Goal: Transaction & Acquisition: Purchase product/service

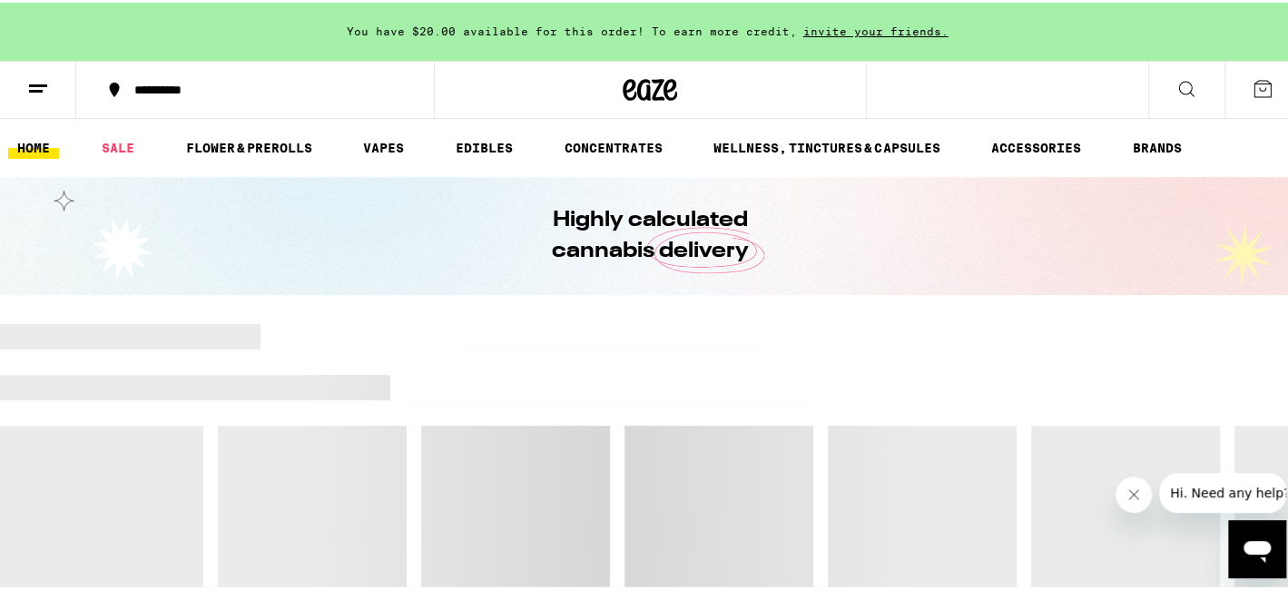
click at [168, 82] on div "**********" at bounding box center [264, 87] width 279 height 13
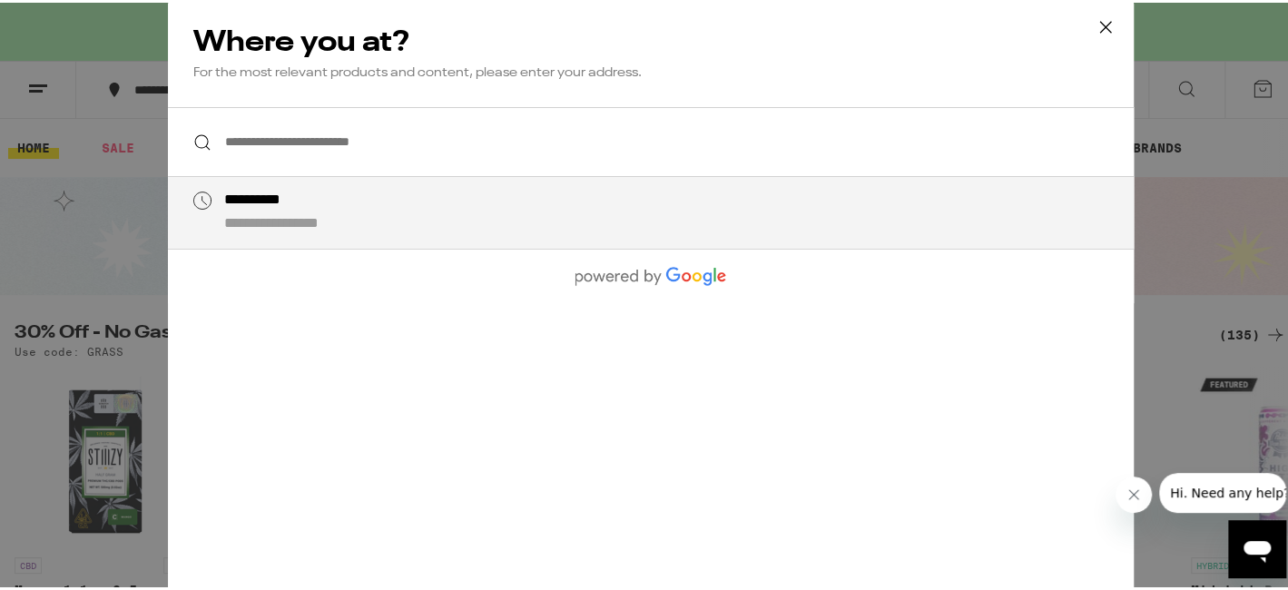
click at [223, 212] on div "**********" at bounding box center [686, 210] width 926 height 43
type input "**********"
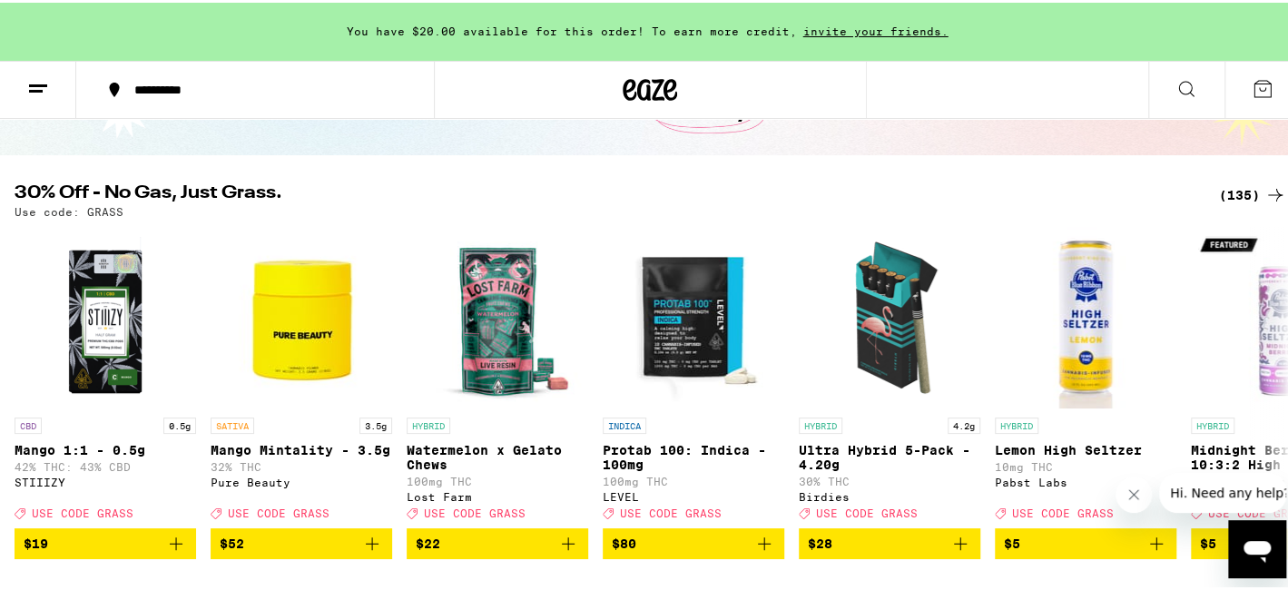
scroll to position [182, 0]
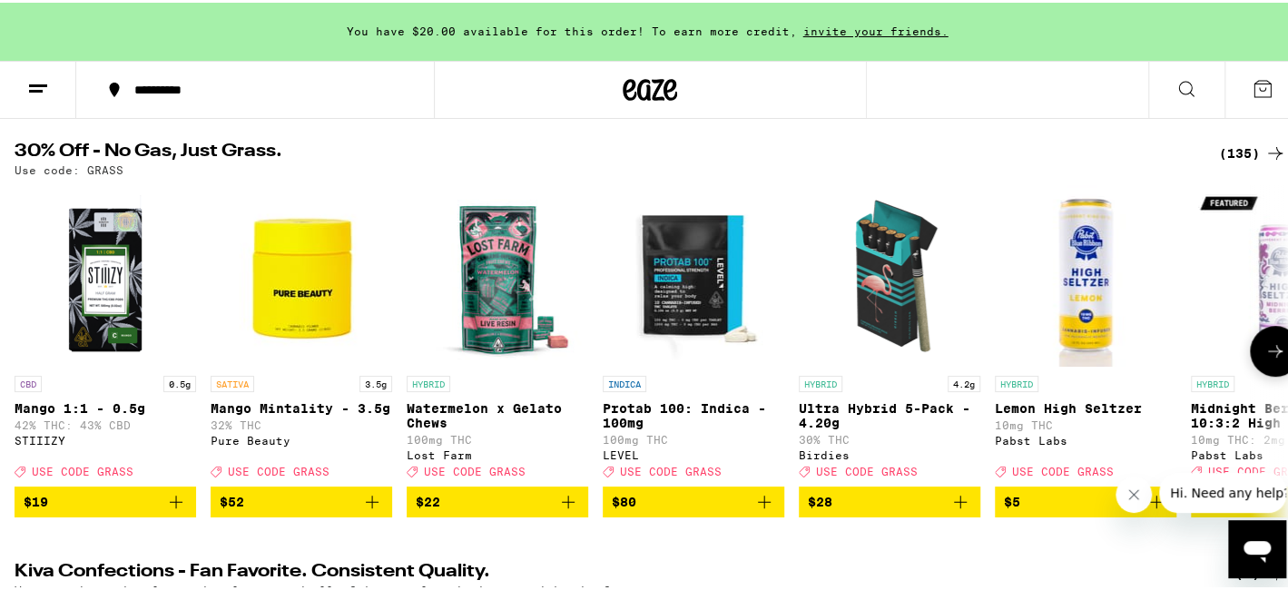
click at [1265, 350] on icon at bounding box center [1275, 349] width 22 height 22
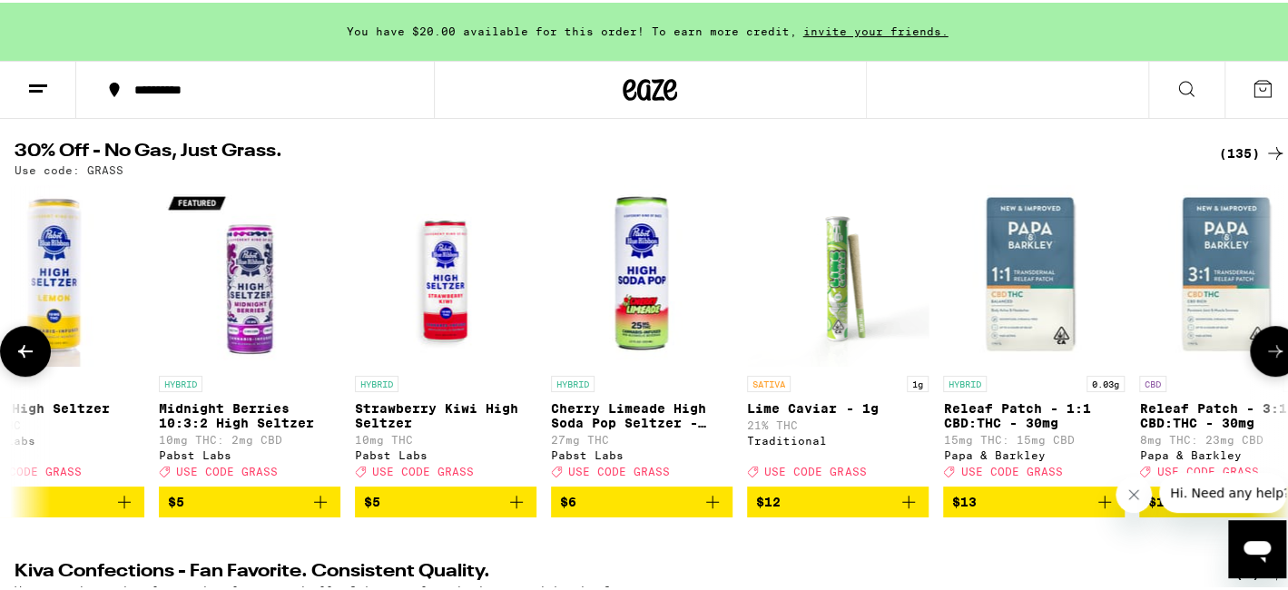
scroll to position [0, 1060]
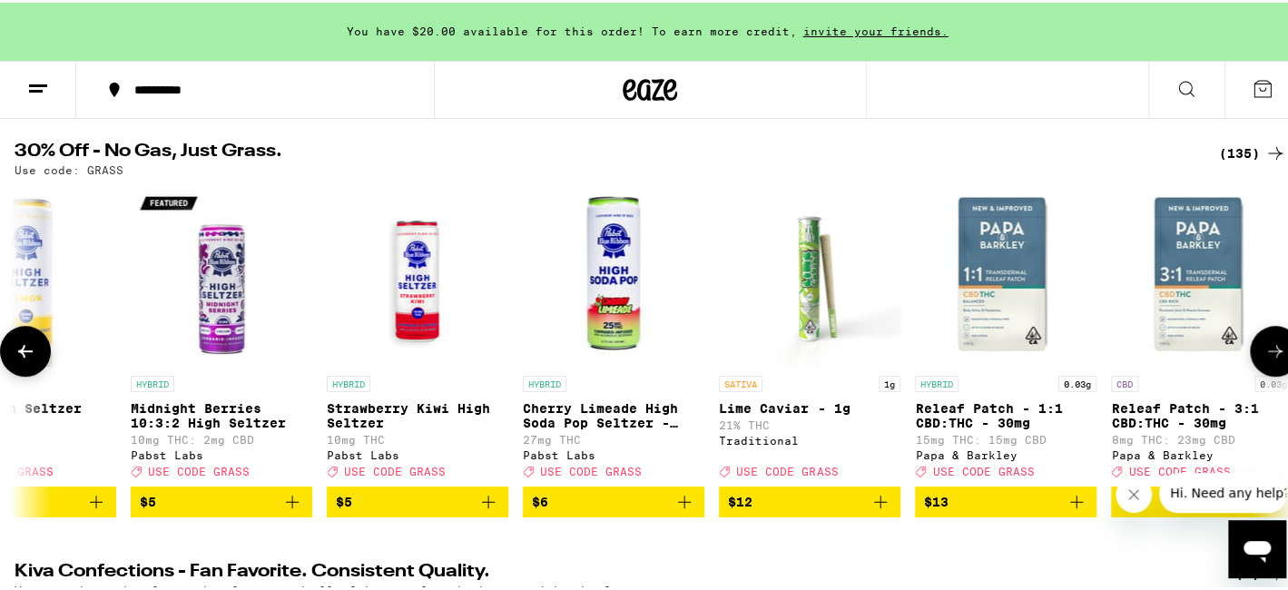
click at [1265, 350] on icon at bounding box center [1275, 349] width 22 height 22
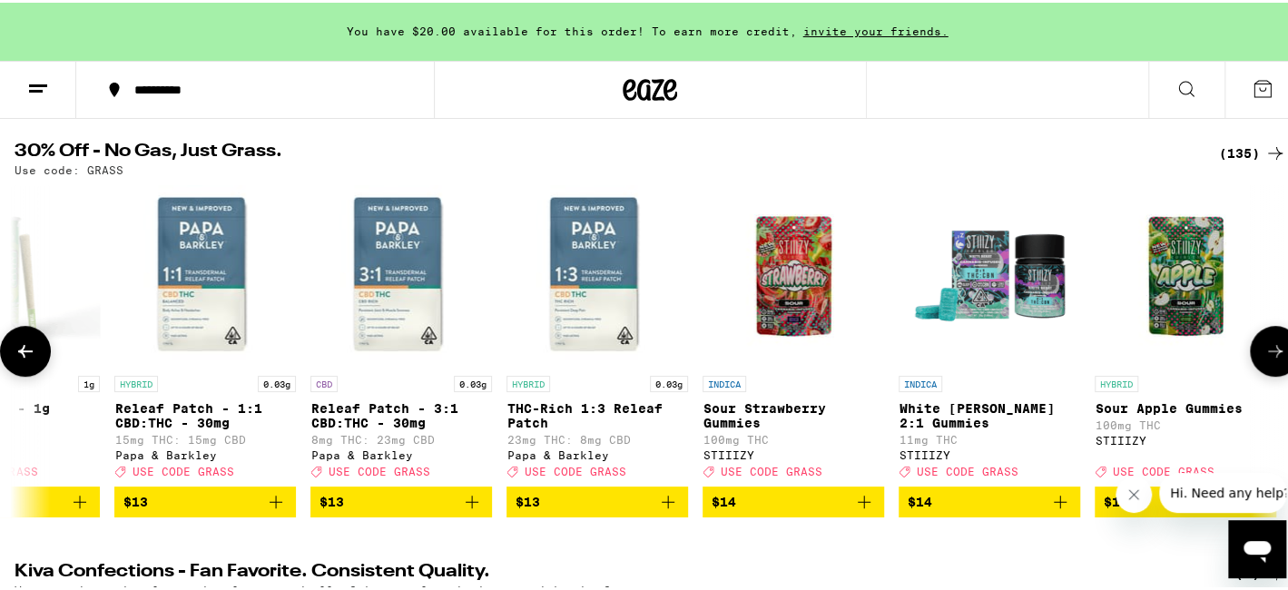
scroll to position [0, 2121]
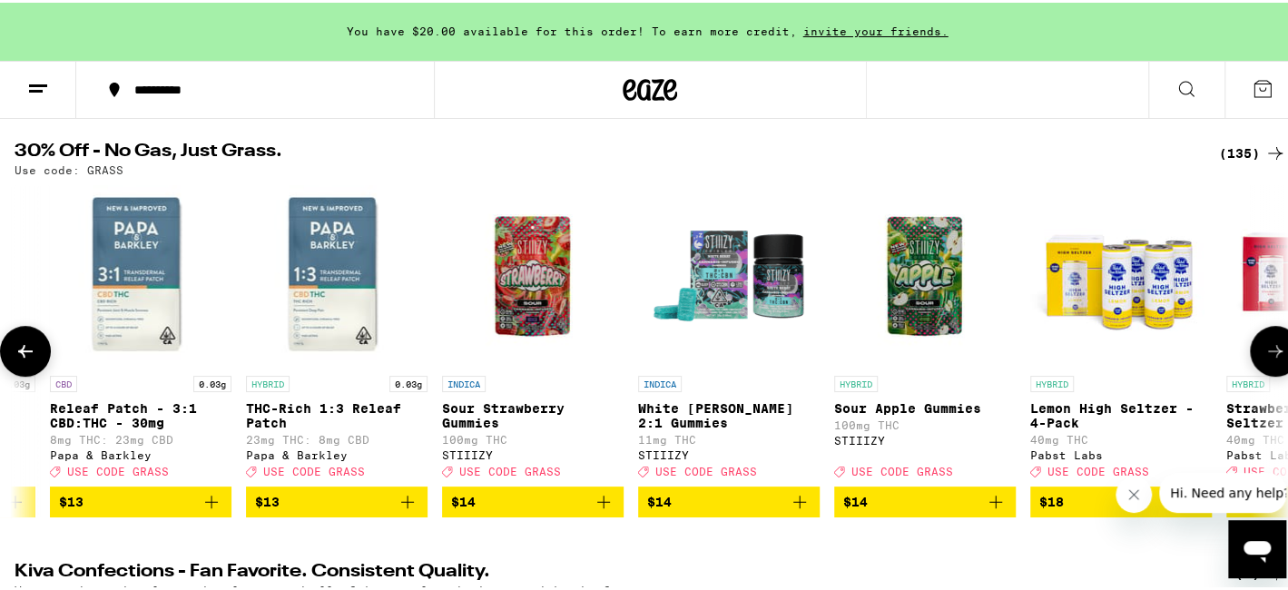
click at [1265, 350] on icon at bounding box center [1275, 349] width 22 height 22
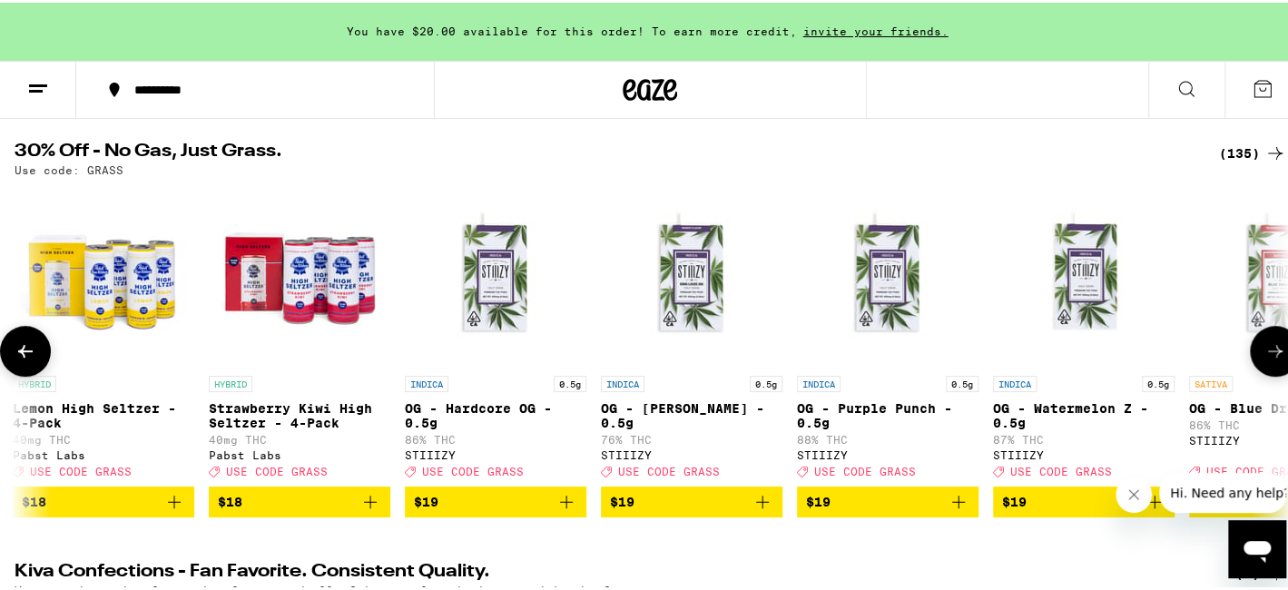
scroll to position [0, 3181]
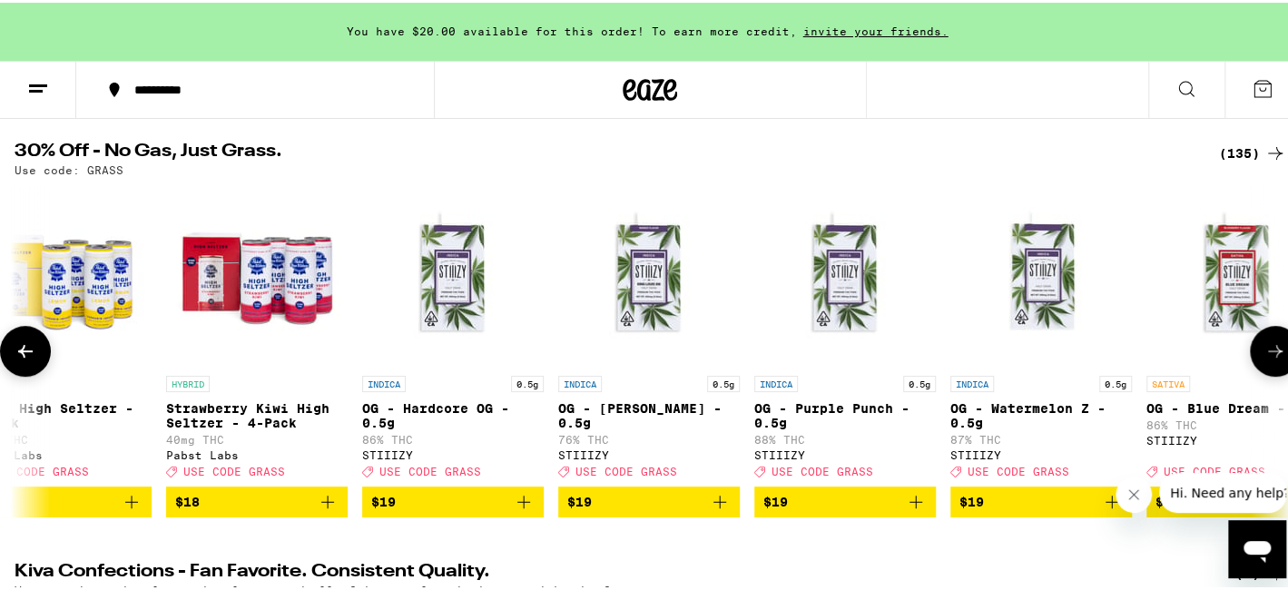
click at [1265, 351] on icon at bounding box center [1275, 349] width 22 height 22
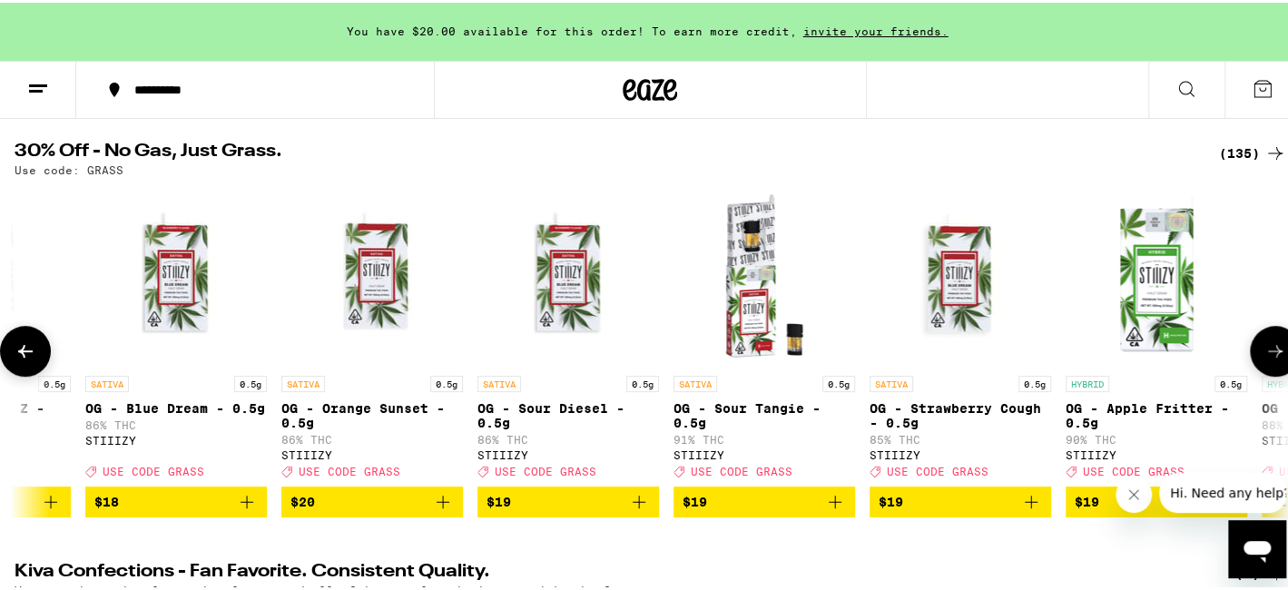
click at [1265, 351] on icon at bounding box center [1275, 349] width 22 height 22
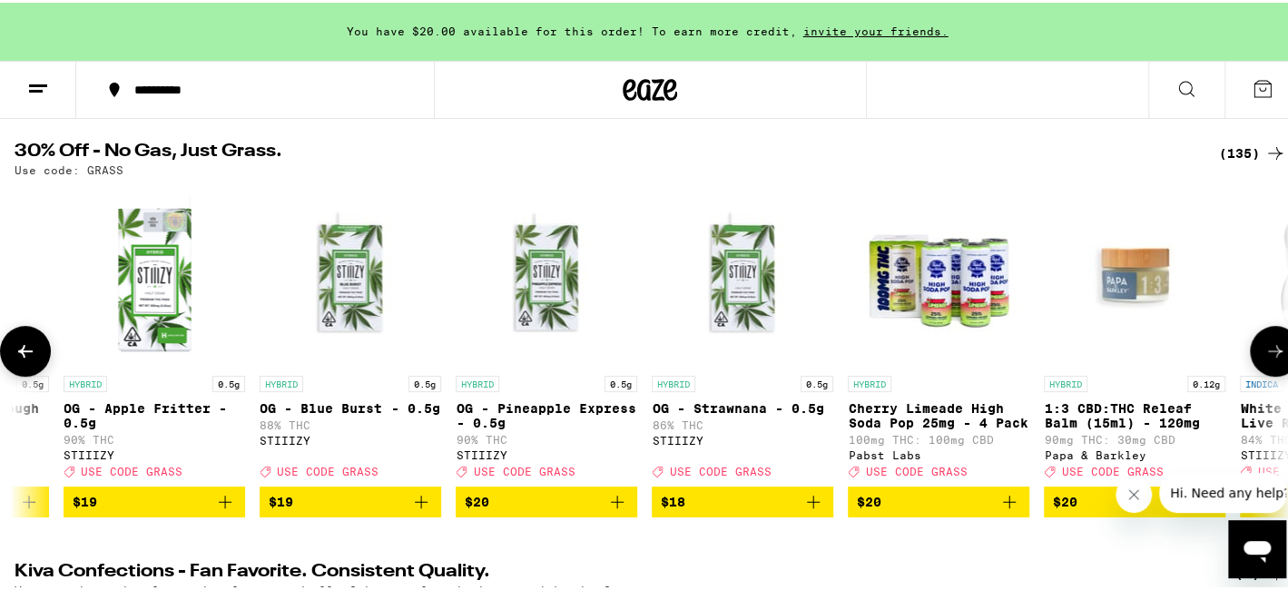
scroll to position [0, 5304]
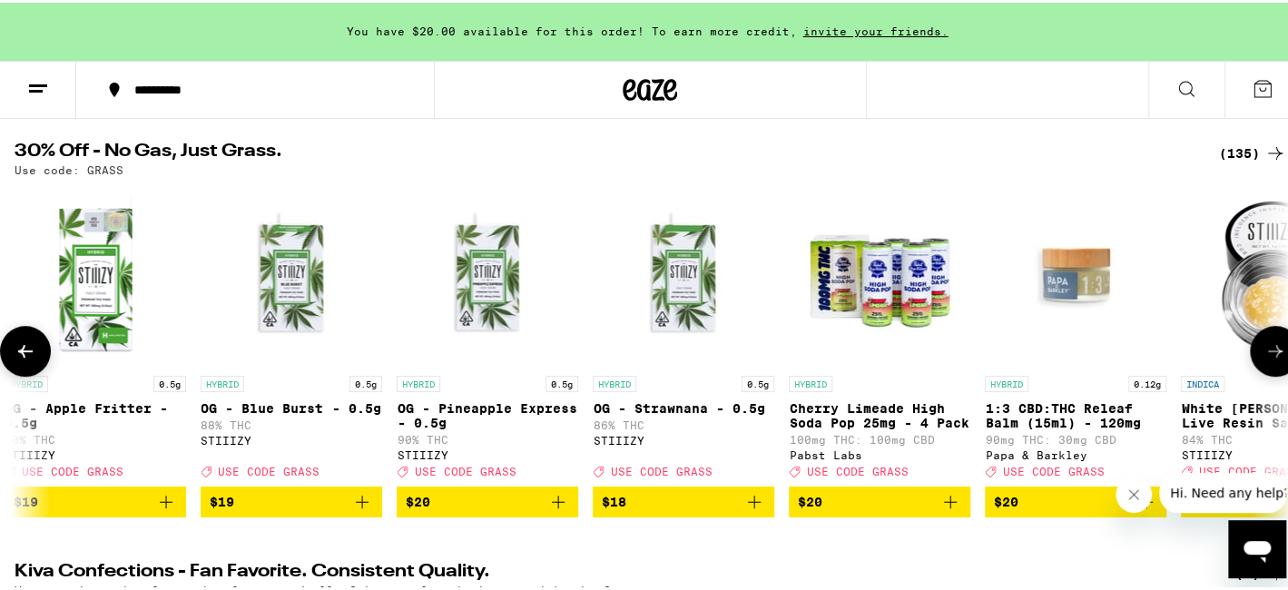
click at [1265, 351] on icon at bounding box center [1275, 349] width 22 height 22
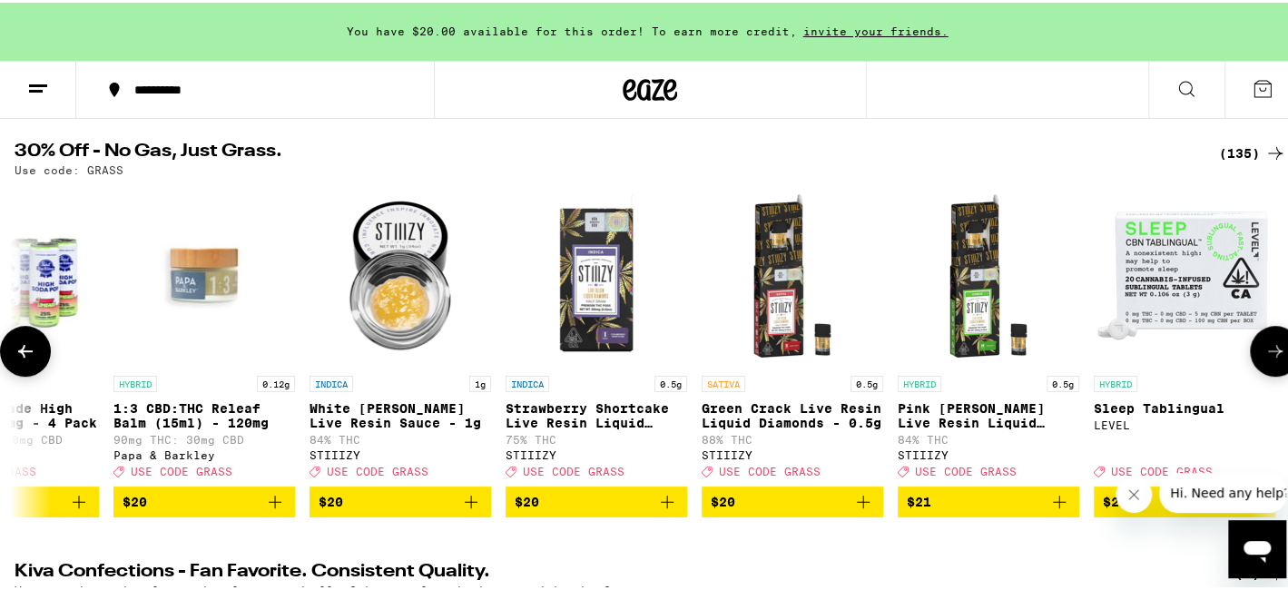
scroll to position [0, 6364]
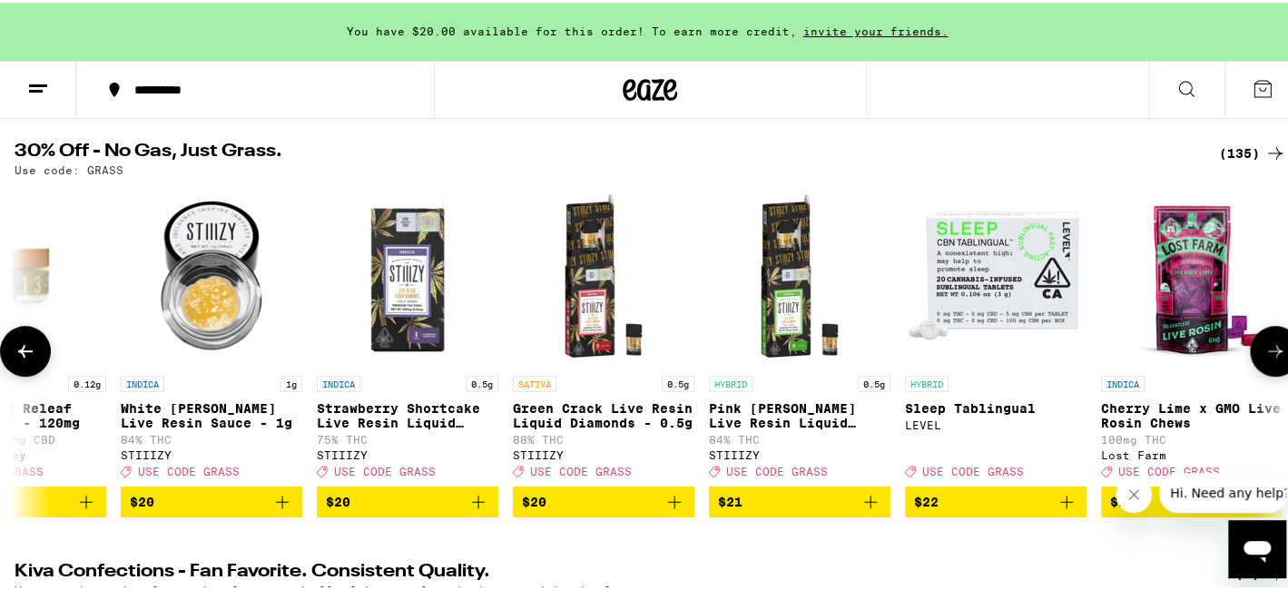
click at [1264, 348] on icon at bounding box center [1275, 349] width 22 height 22
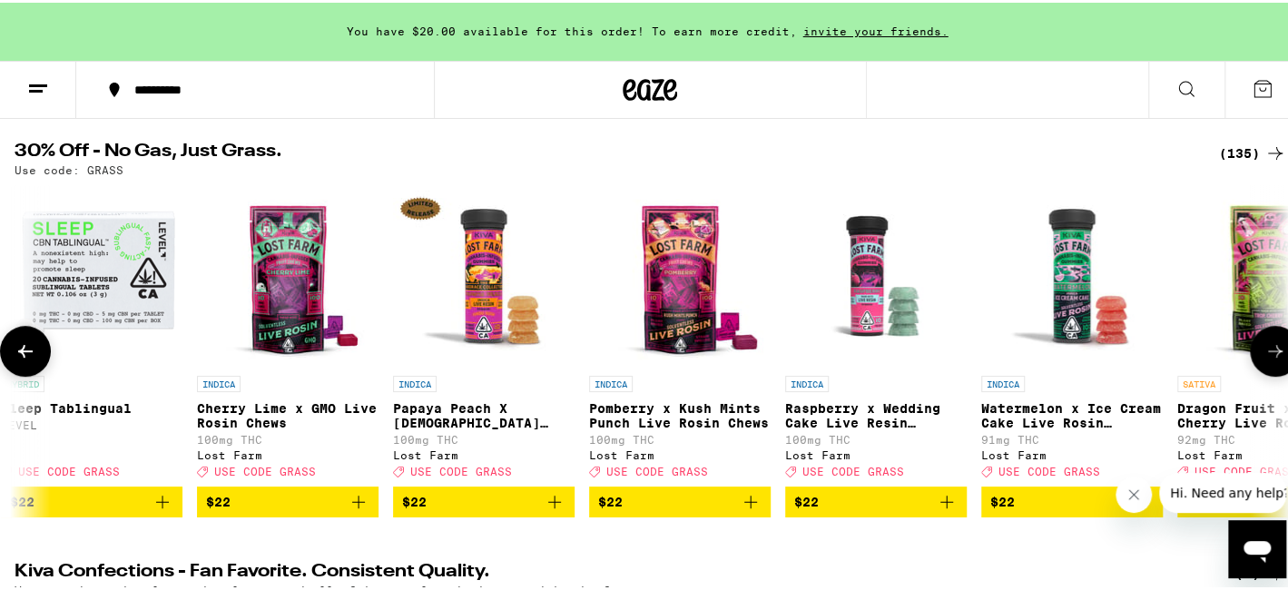
scroll to position [0, 7425]
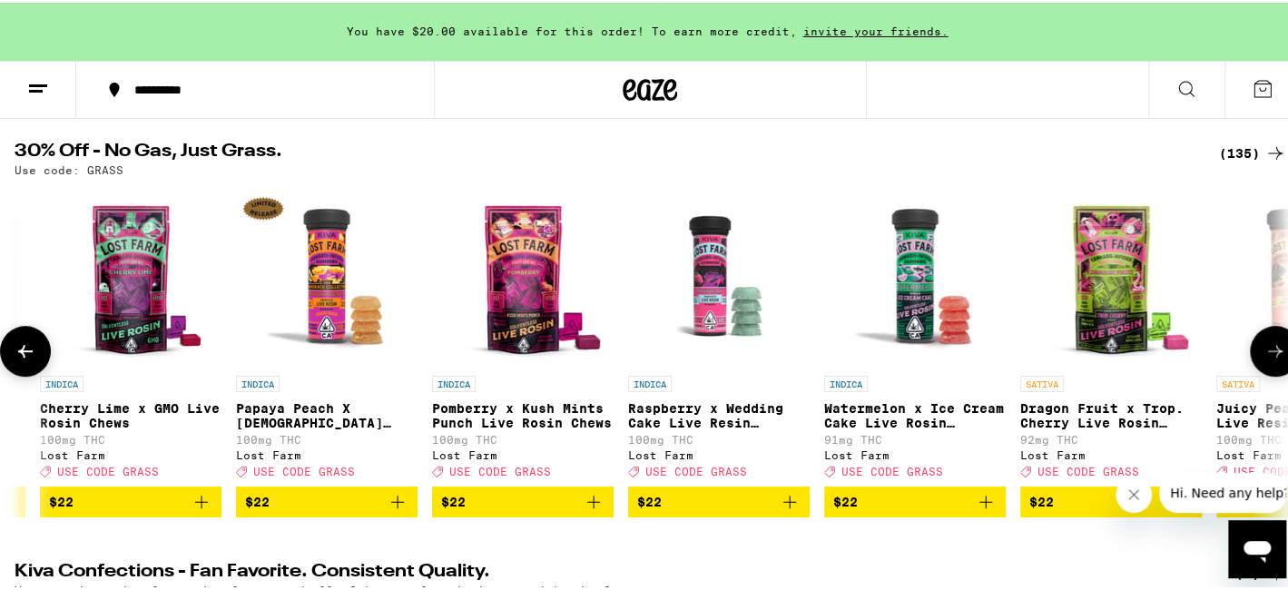
click at [1268, 351] on icon at bounding box center [1275, 348] width 15 height 13
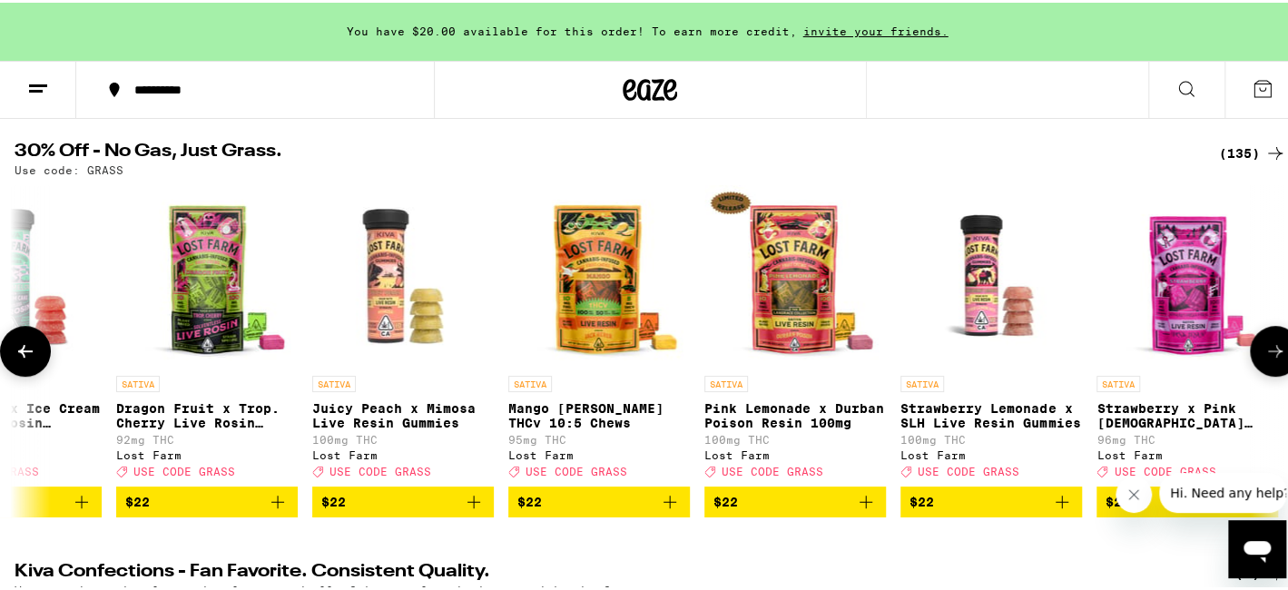
scroll to position [0, 8486]
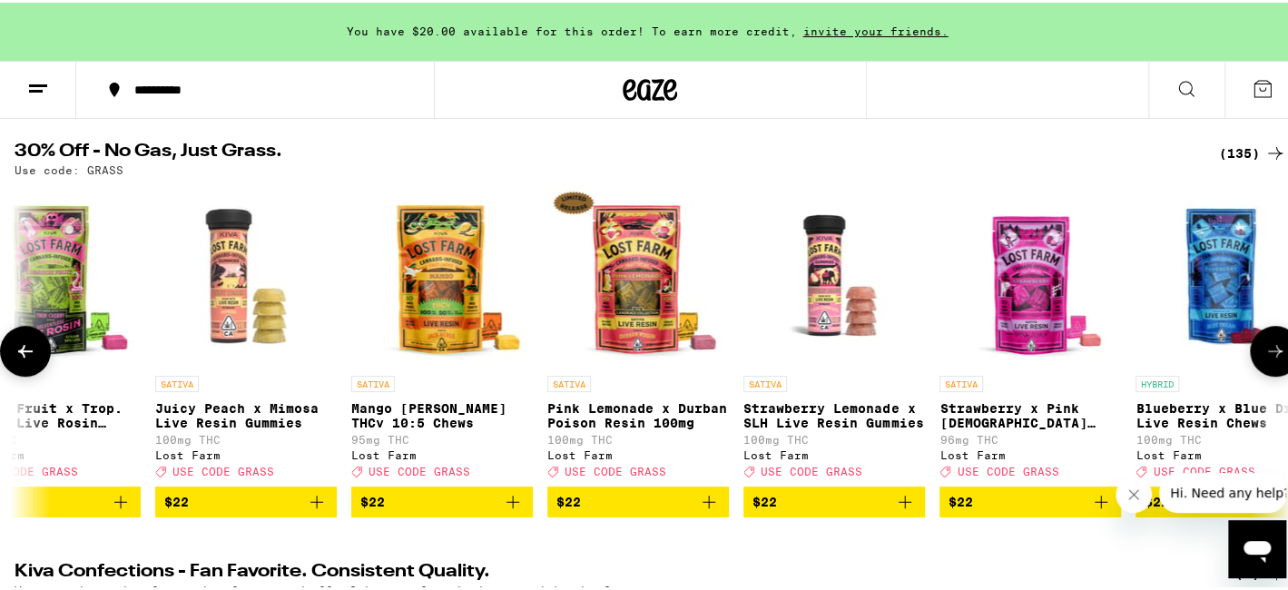
click at [1268, 352] on icon at bounding box center [1275, 348] width 15 height 13
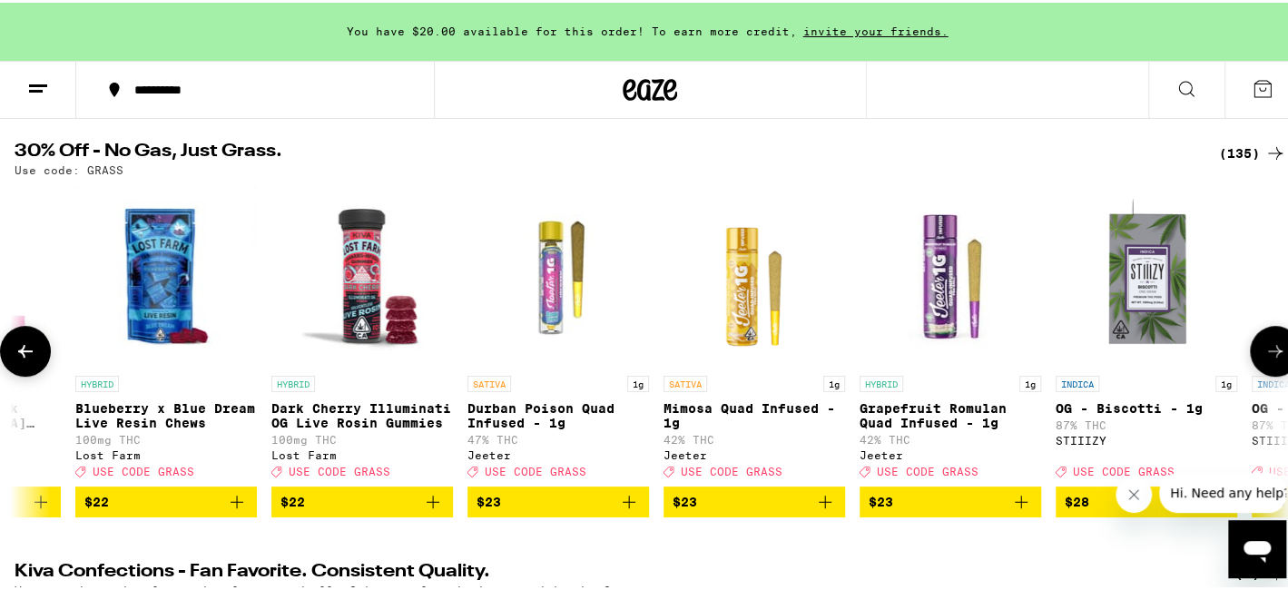
scroll to position [0, 9546]
click at [1268, 352] on icon at bounding box center [1275, 348] width 15 height 13
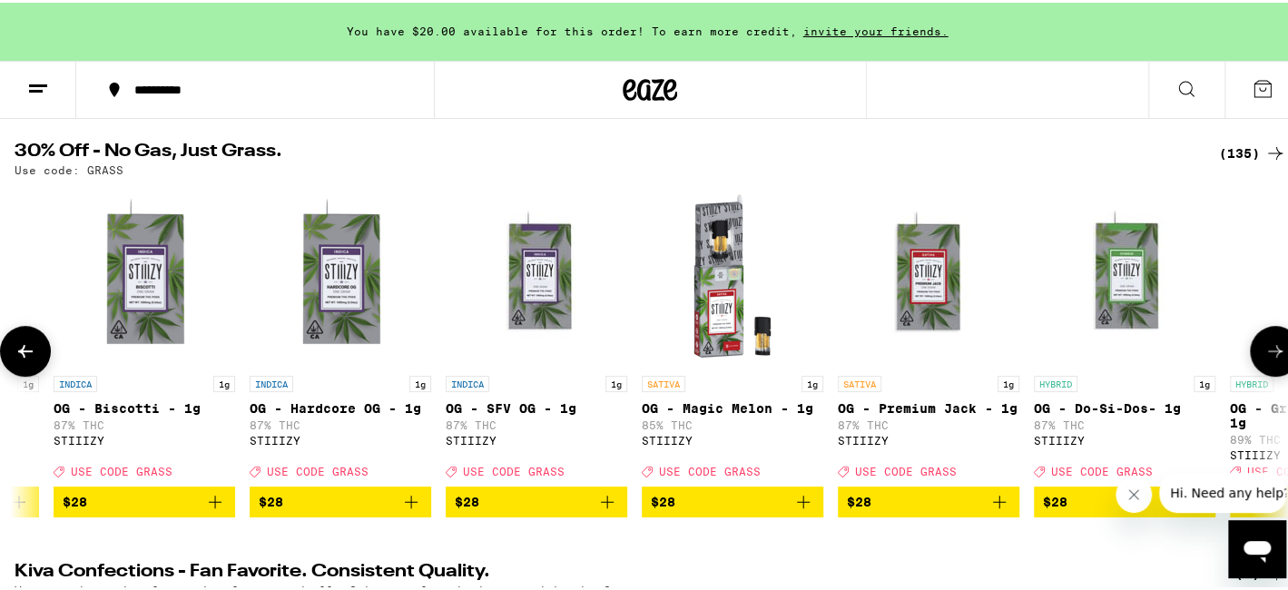
scroll to position [0, 10607]
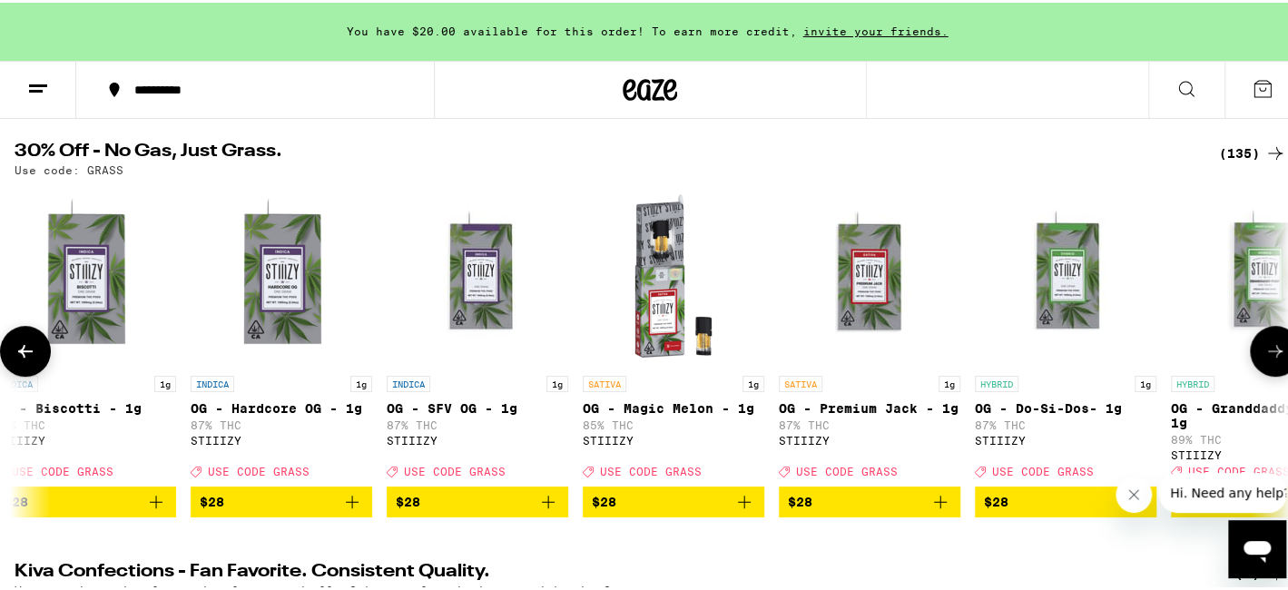
click at [1268, 352] on icon at bounding box center [1275, 348] width 15 height 13
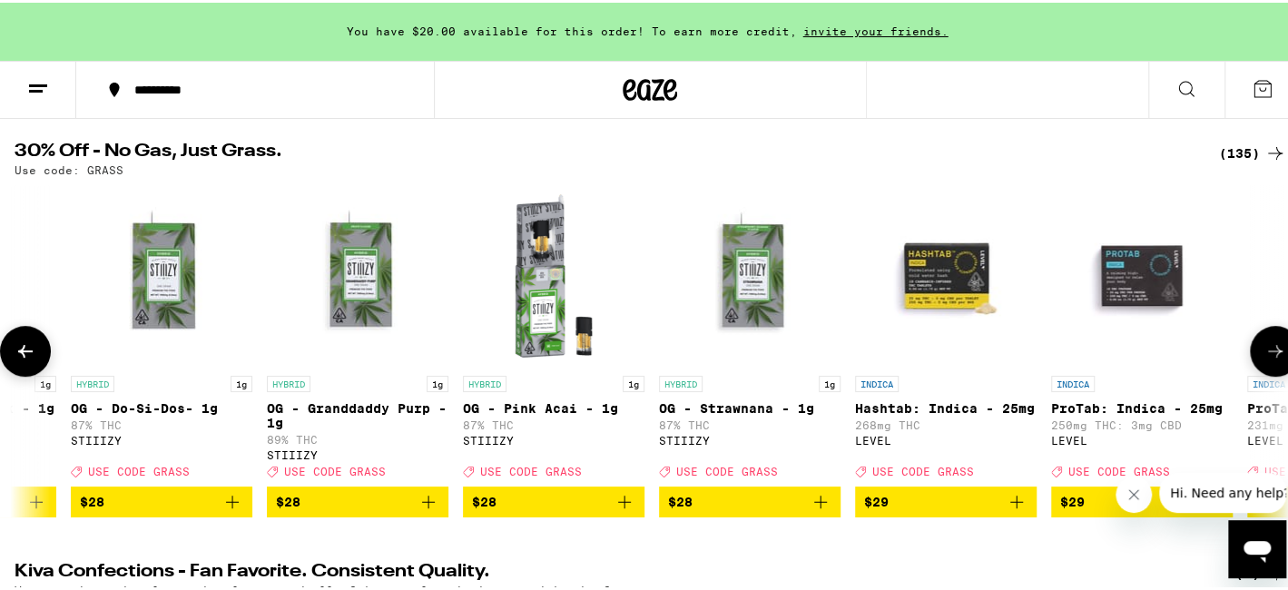
scroll to position [0, 11668]
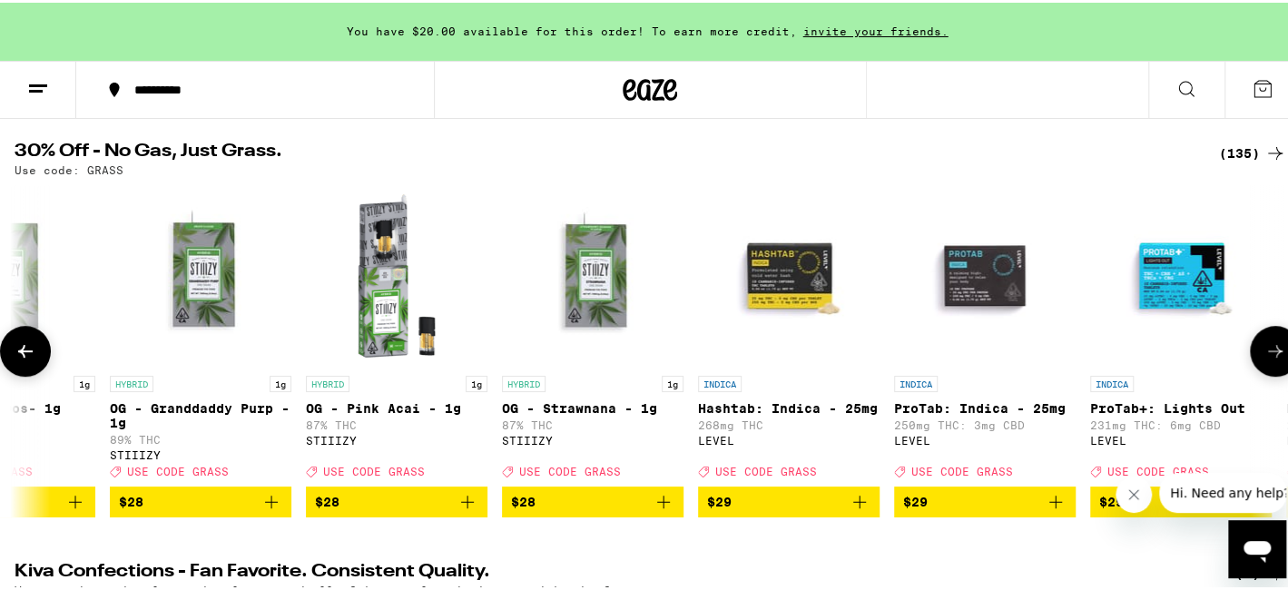
click at [1250, 346] on button at bounding box center [1275, 348] width 51 height 51
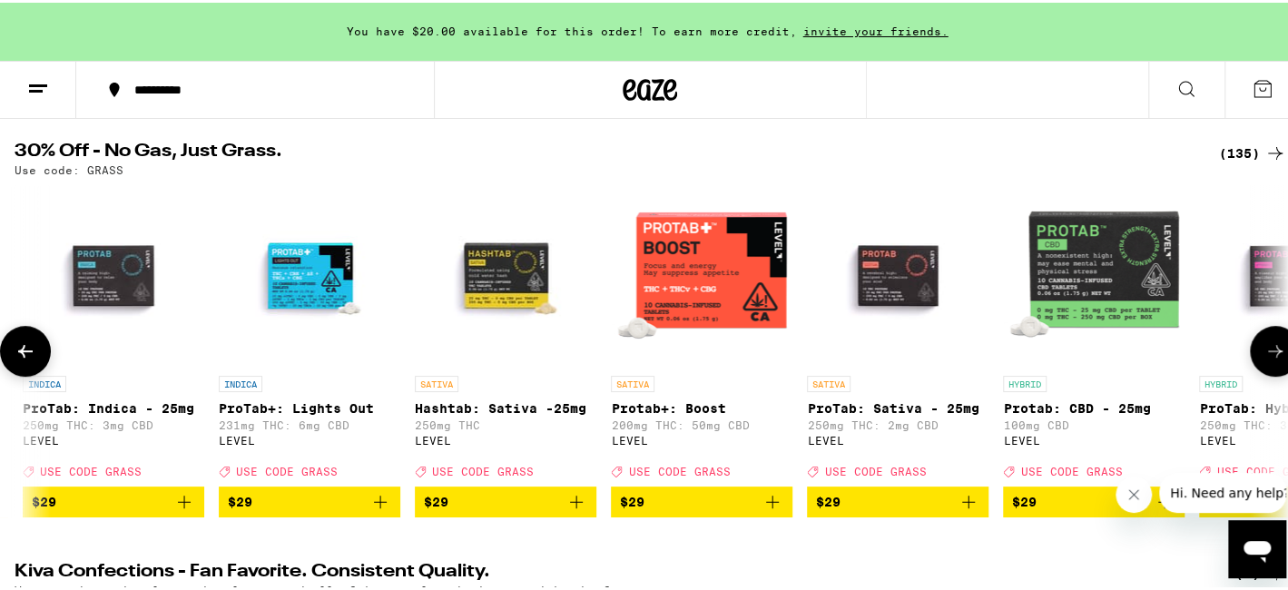
scroll to position [0, 12729]
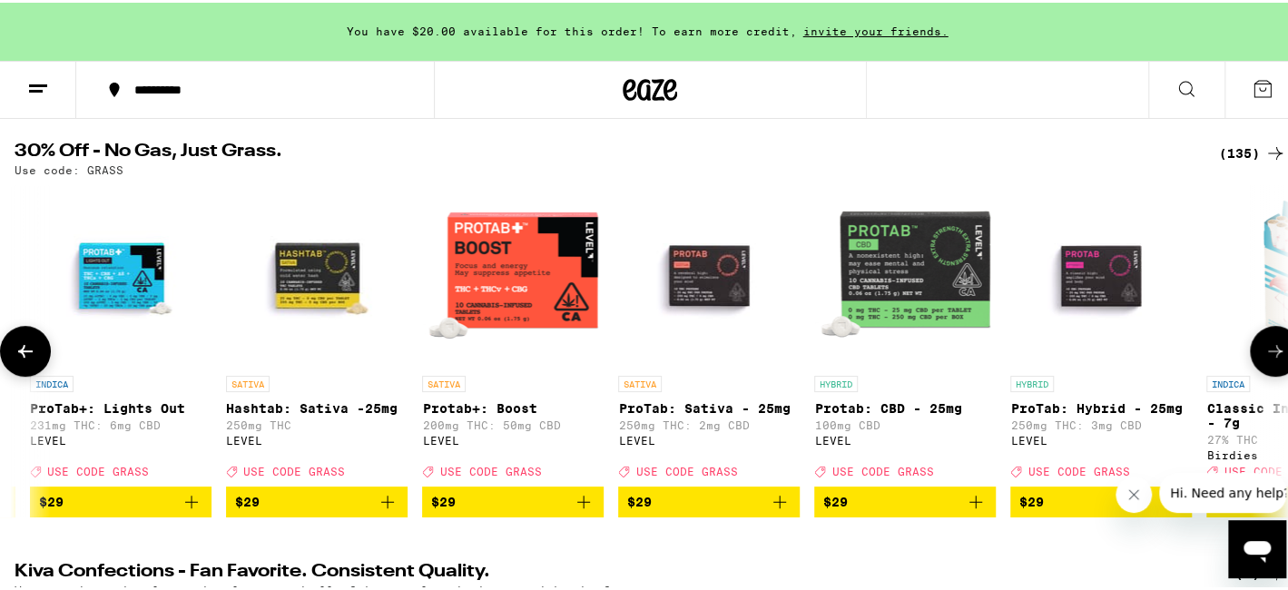
click at [1264, 354] on icon at bounding box center [1275, 349] width 22 height 22
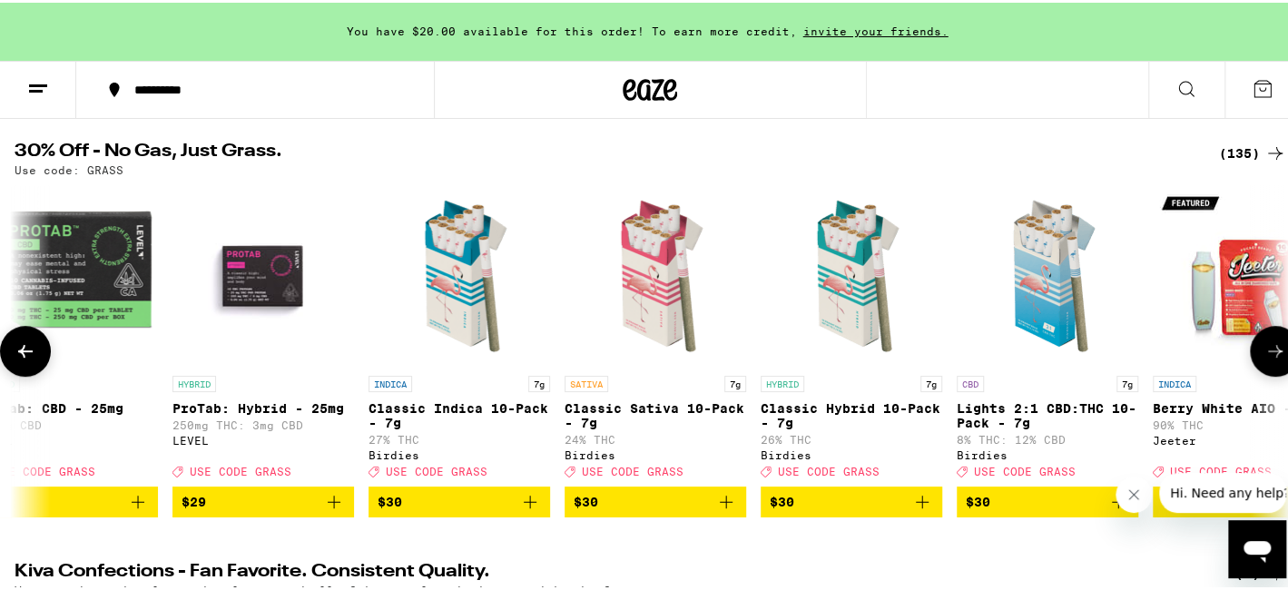
scroll to position [0, 13790]
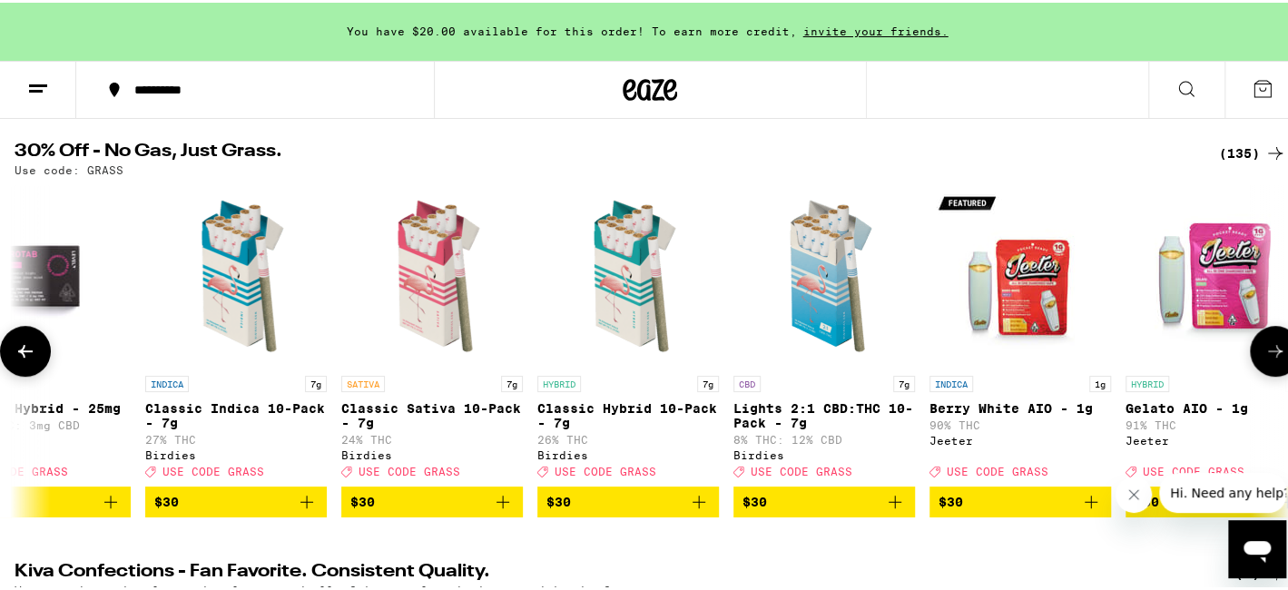
click at [1264, 354] on icon at bounding box center [1275, 349] width 22 height 22
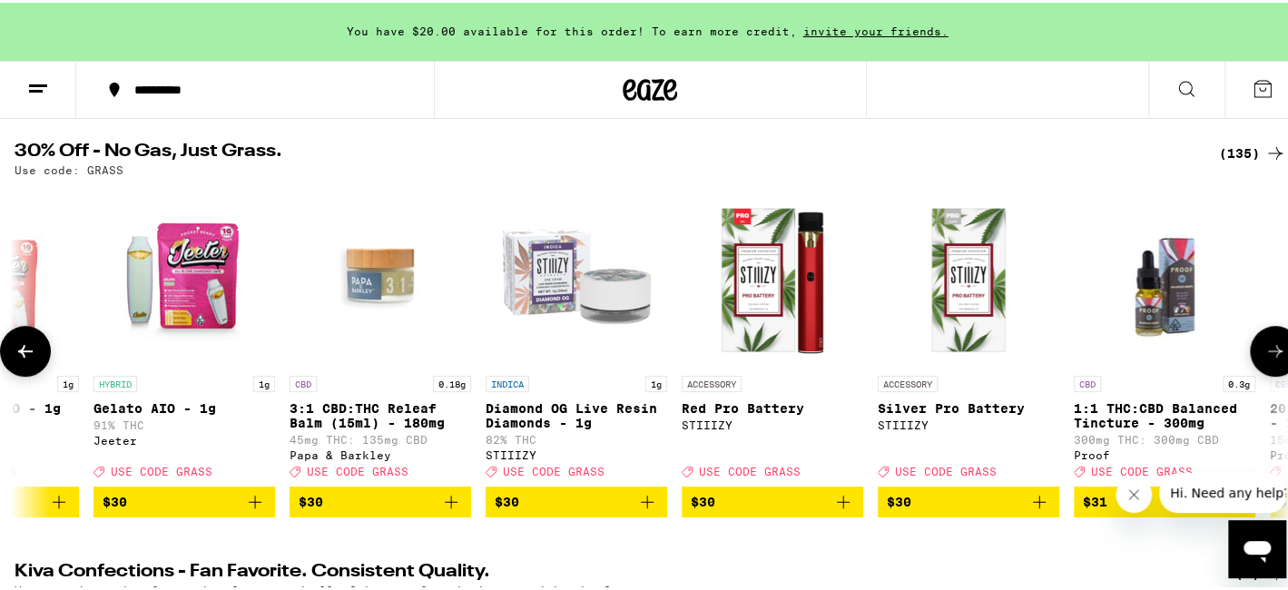
scroll to position [0, 14851]
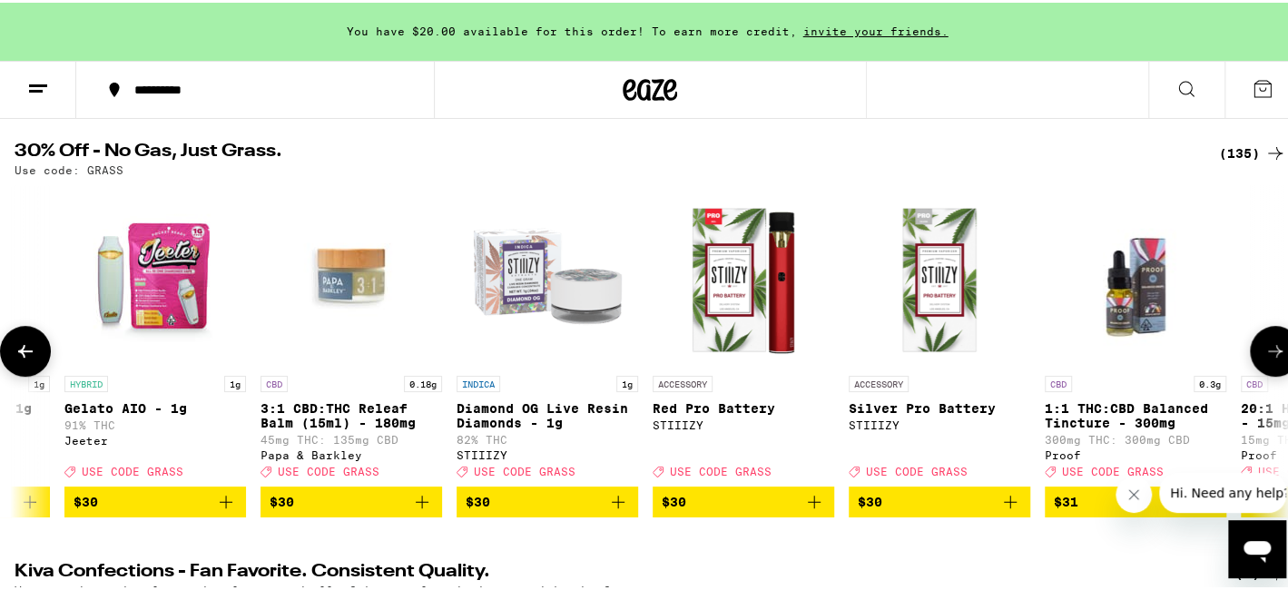
click at [1264, 354] on icon at bounding box center [1275, 349] width 22 height 22
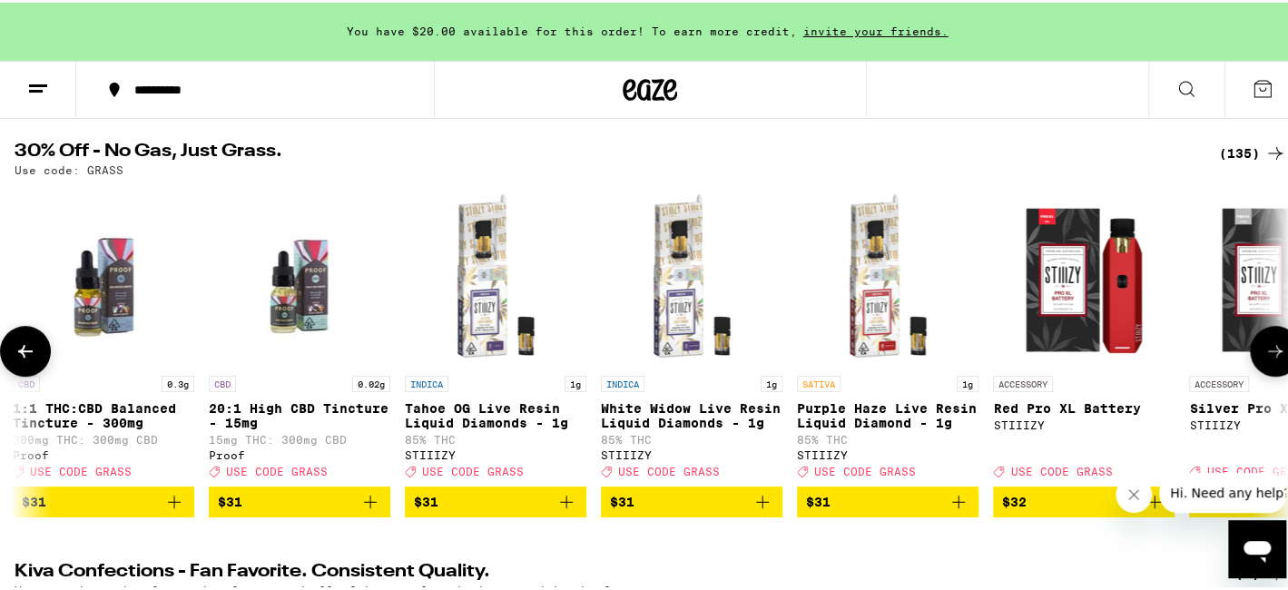
scroll to position [0, 15911]
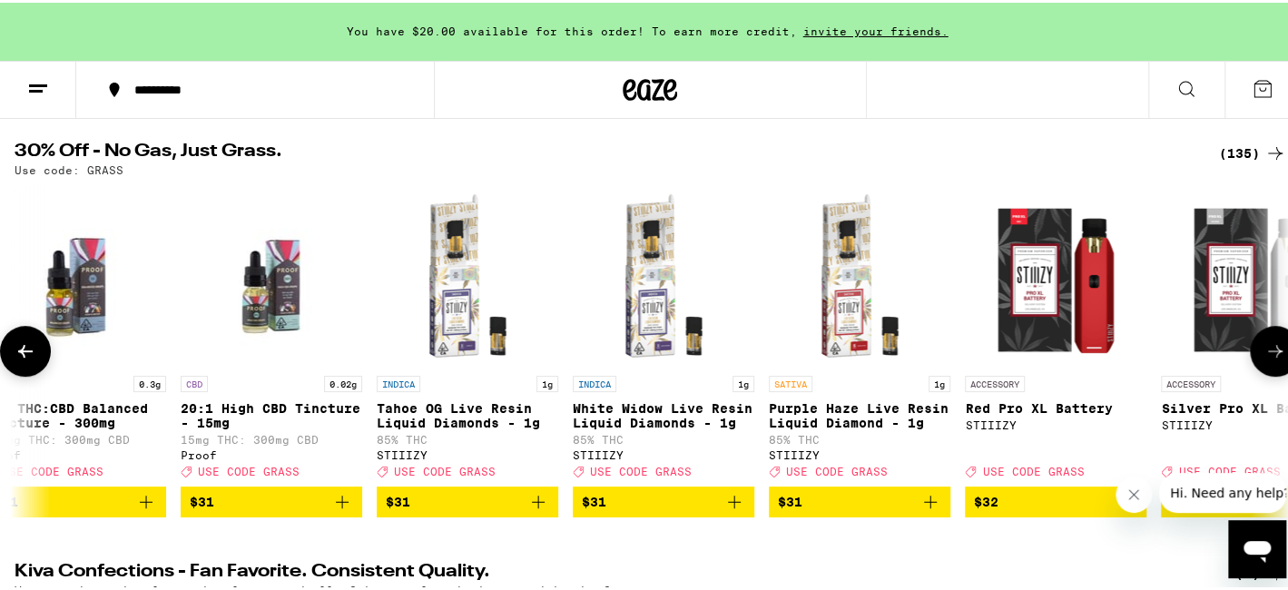
click at [1250, 346] on button at bounding box center [1275, 348] width 51 height 51
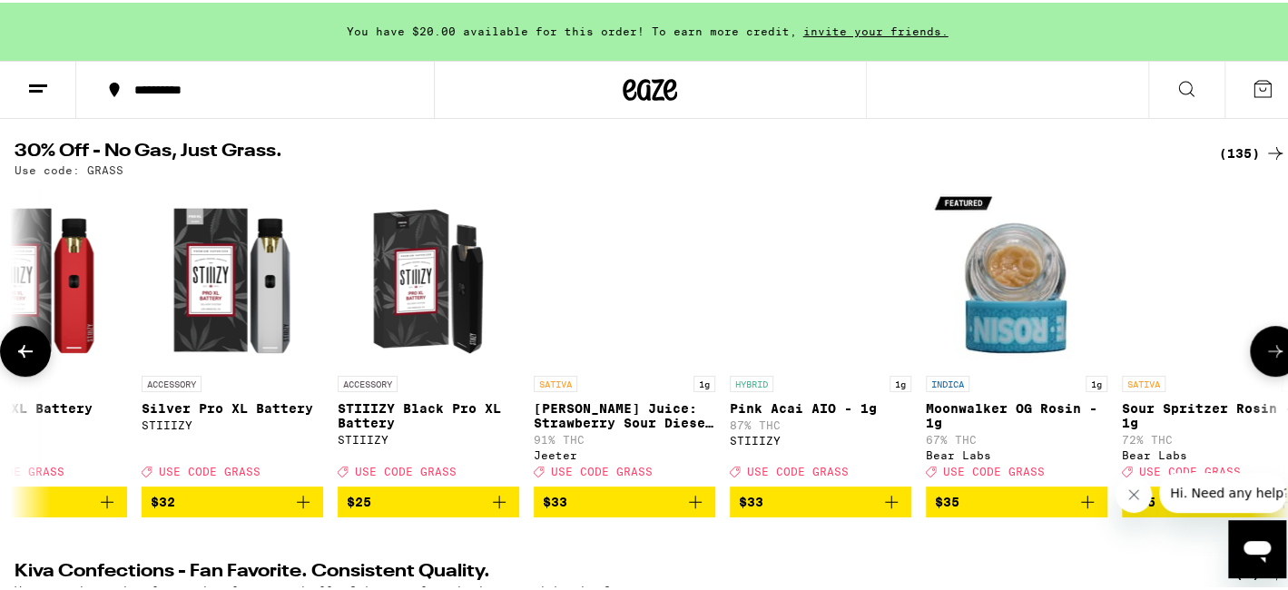
scroll to position [0, 16972]
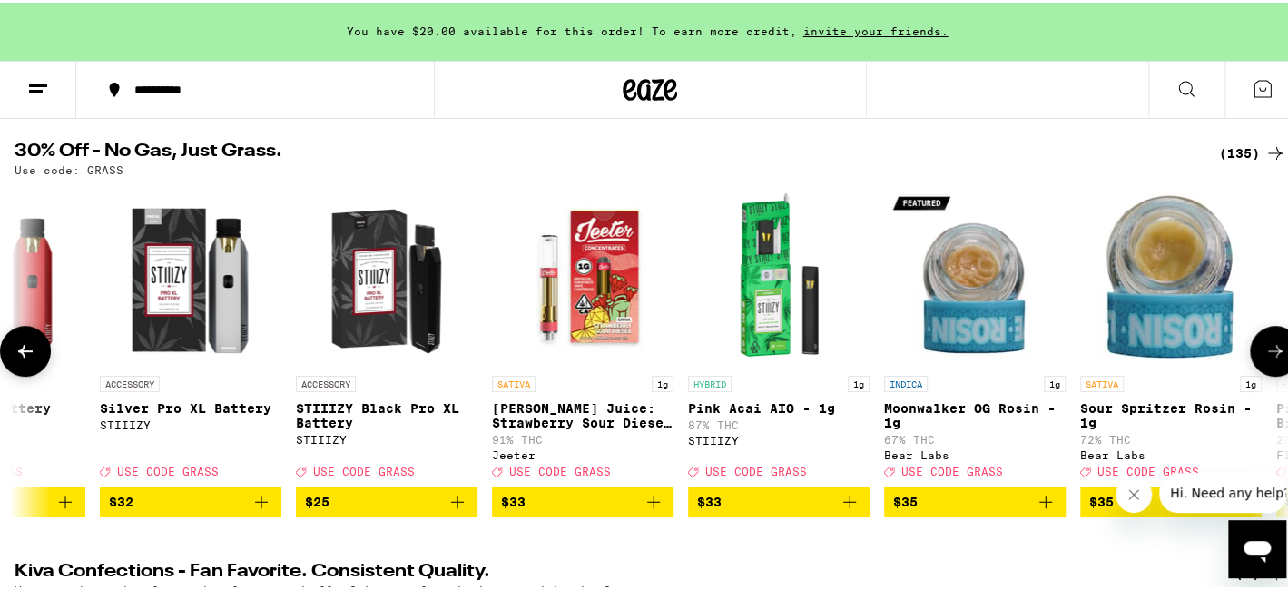
click at [1264, 356] on icon at bounding box center [1275, 349] width 22 height 22
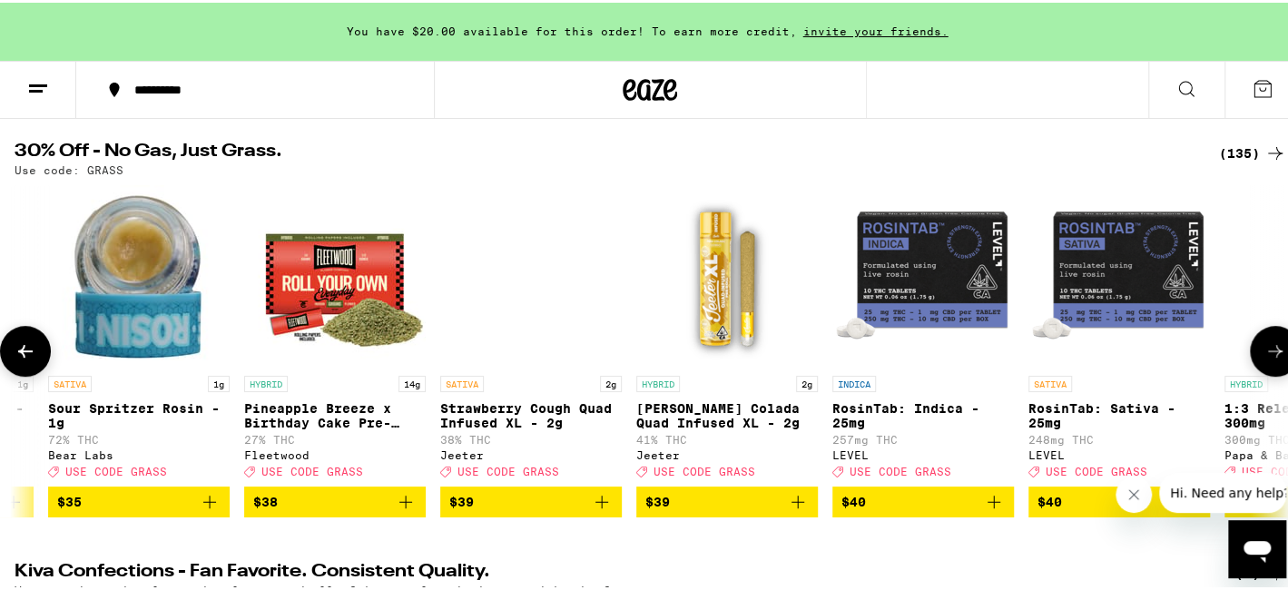
scroll to position [0, 18033]
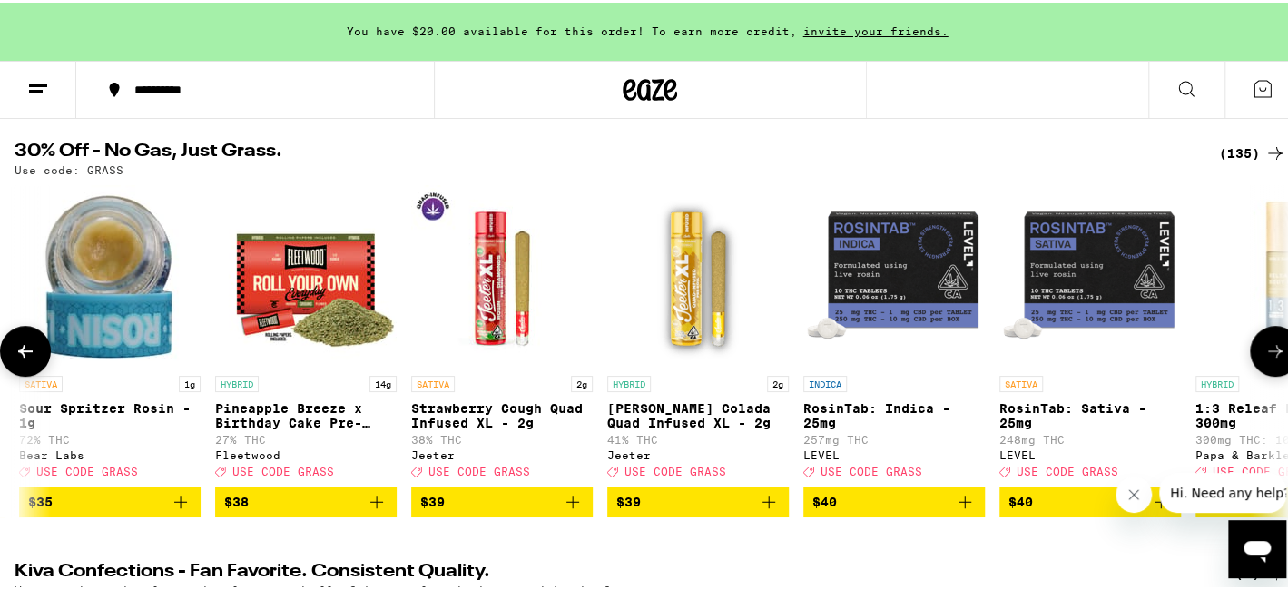
click at [1264, 356] on icon at bounding box center [1275, 349] width 22 height 22
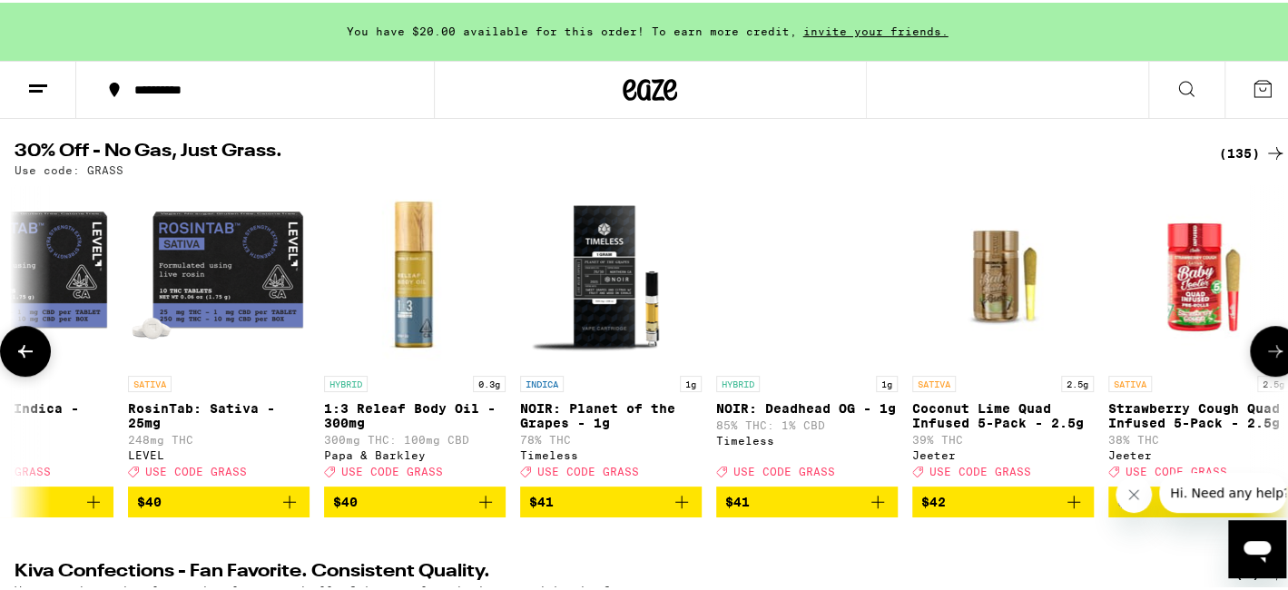
scroll to position [0, 19093]
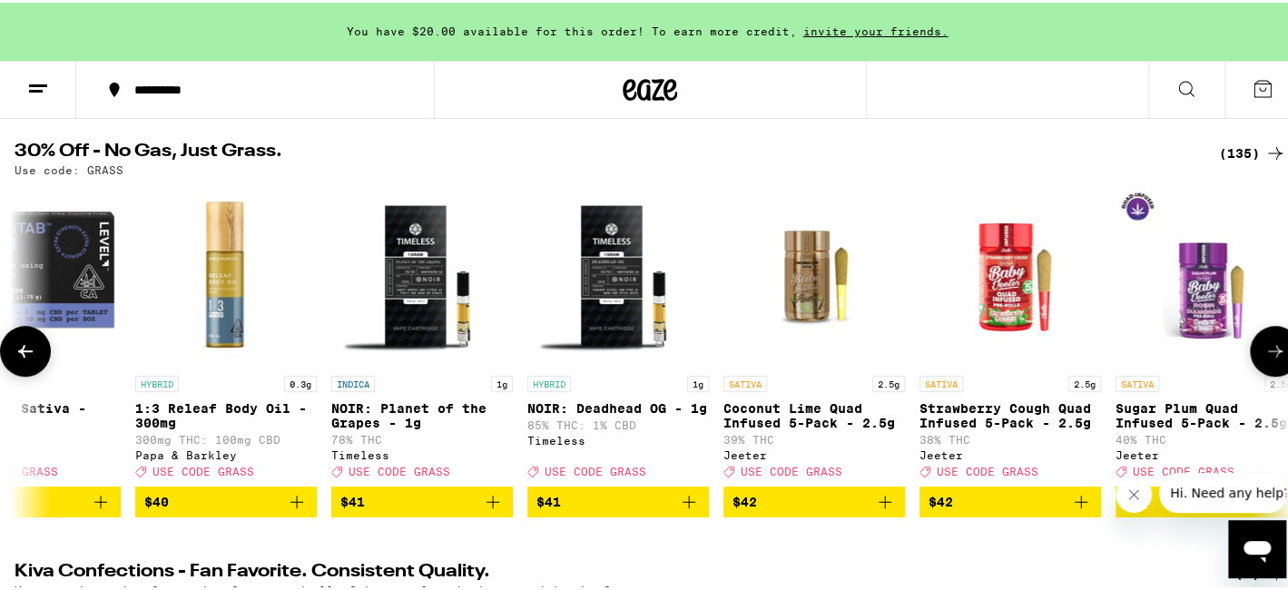
click at [1264, 356] on icon at bounding box center [1275, 349] width 22 height 22
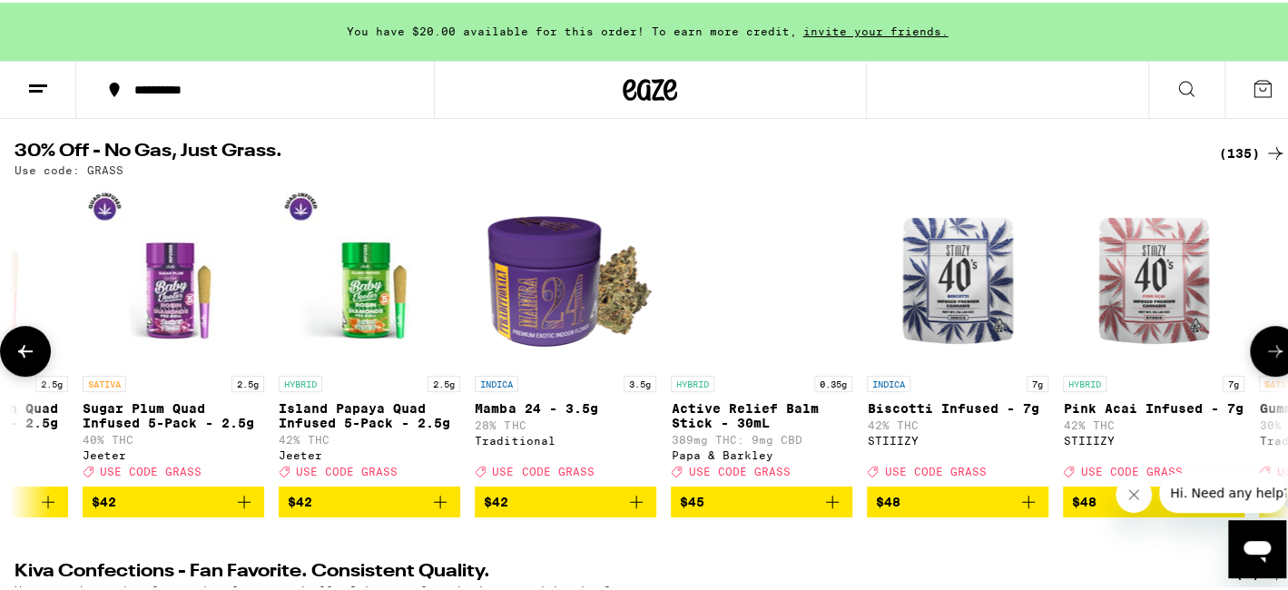
scroll to position [0, 20154]
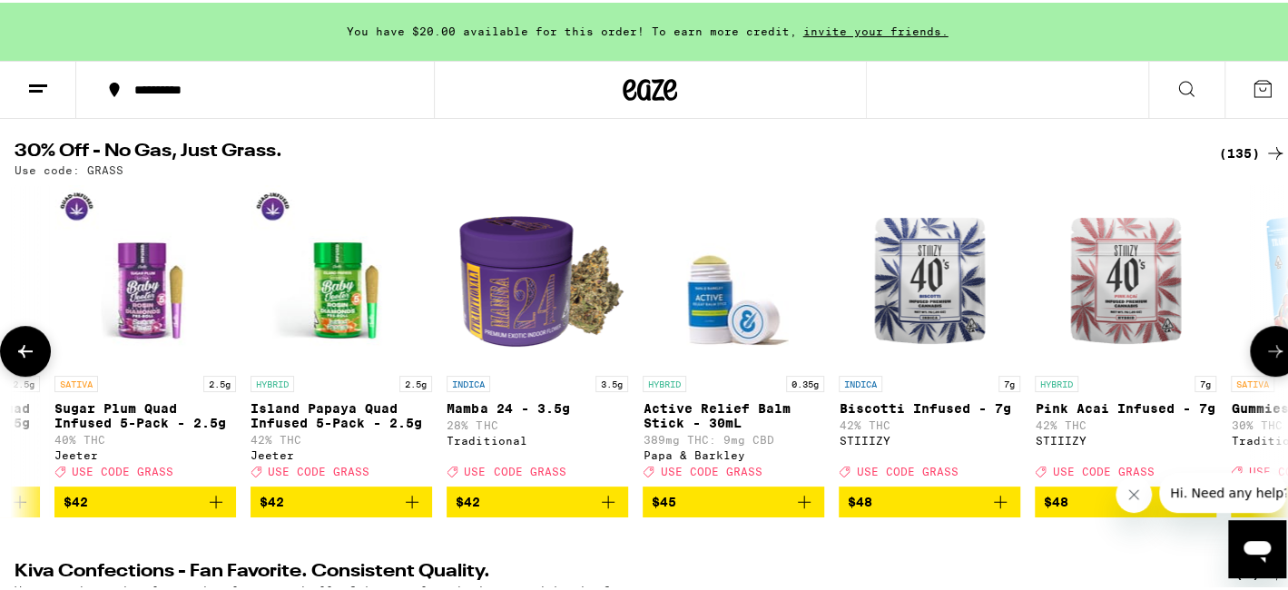
click at [1264, 356] on icon at bounding box center [1275, 349] width 22 height 22
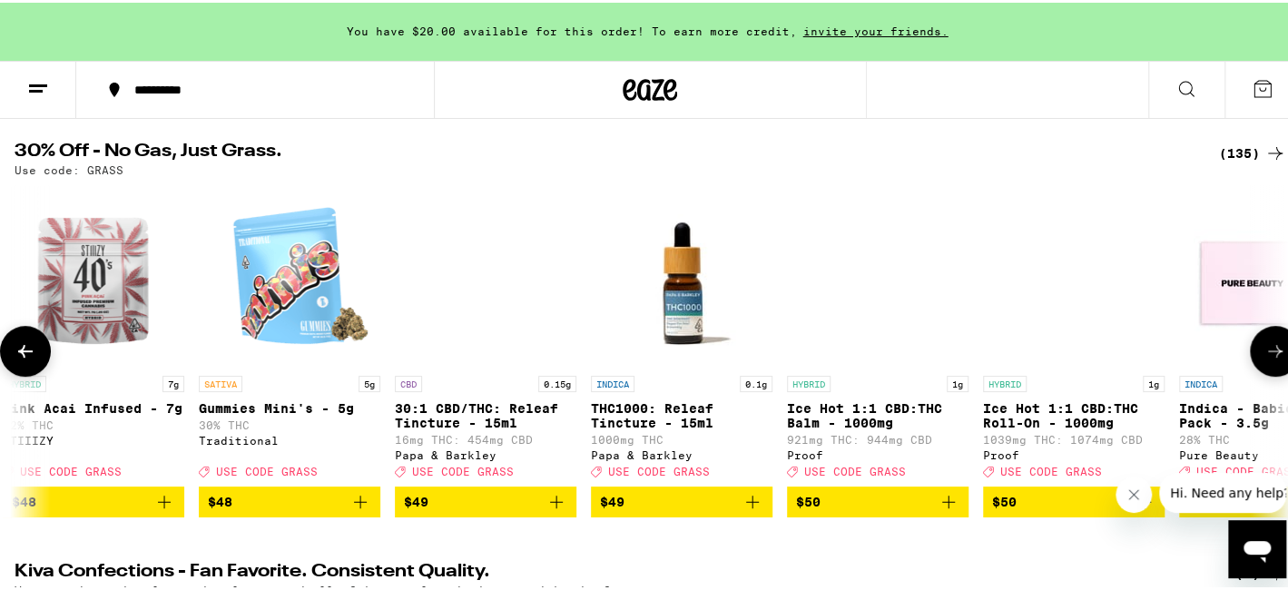
scroll to position [0, 21216]
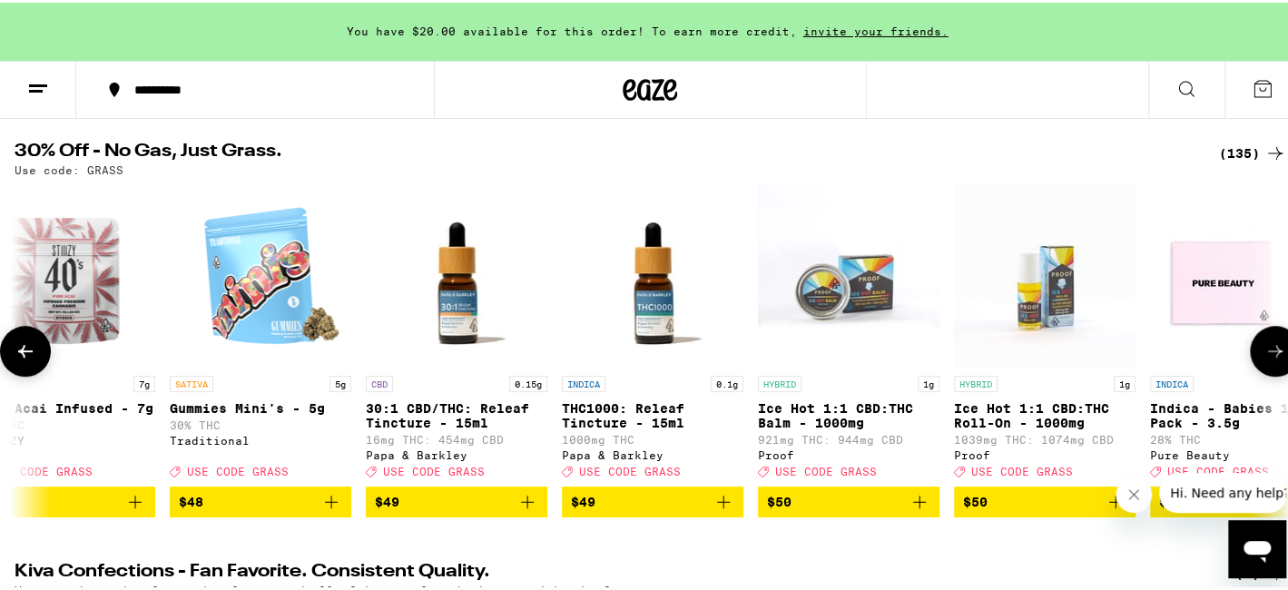
click at [1264, 354] on icon at bounding box center [1275, 349] width 22 height 22
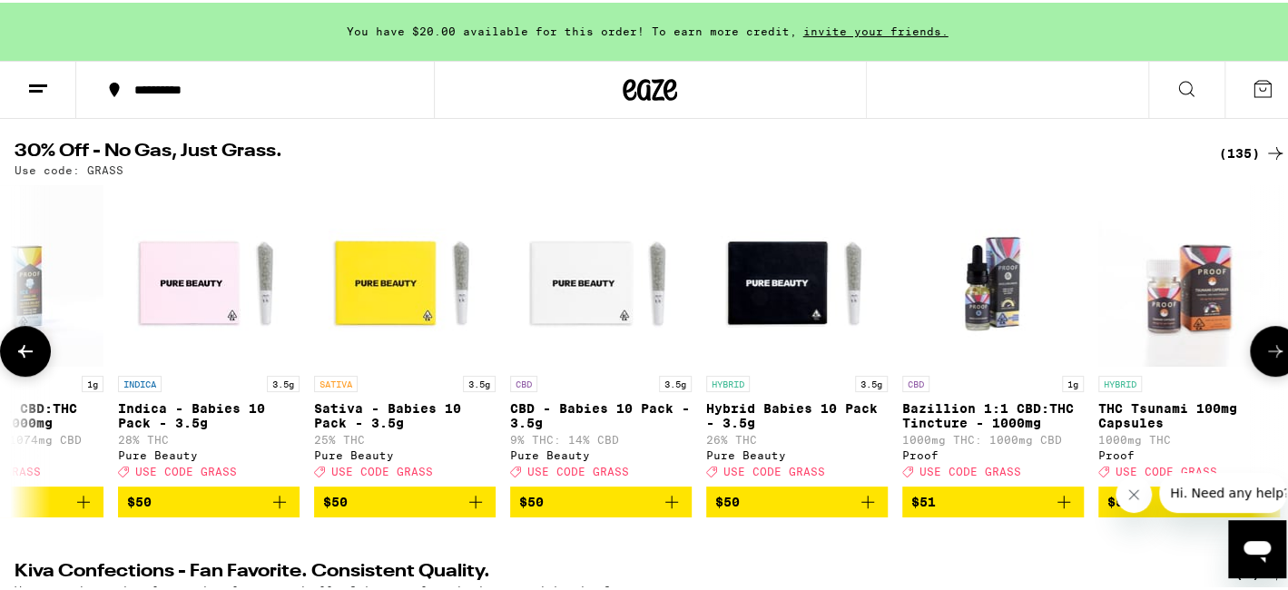
scroll to position [0, 22276]
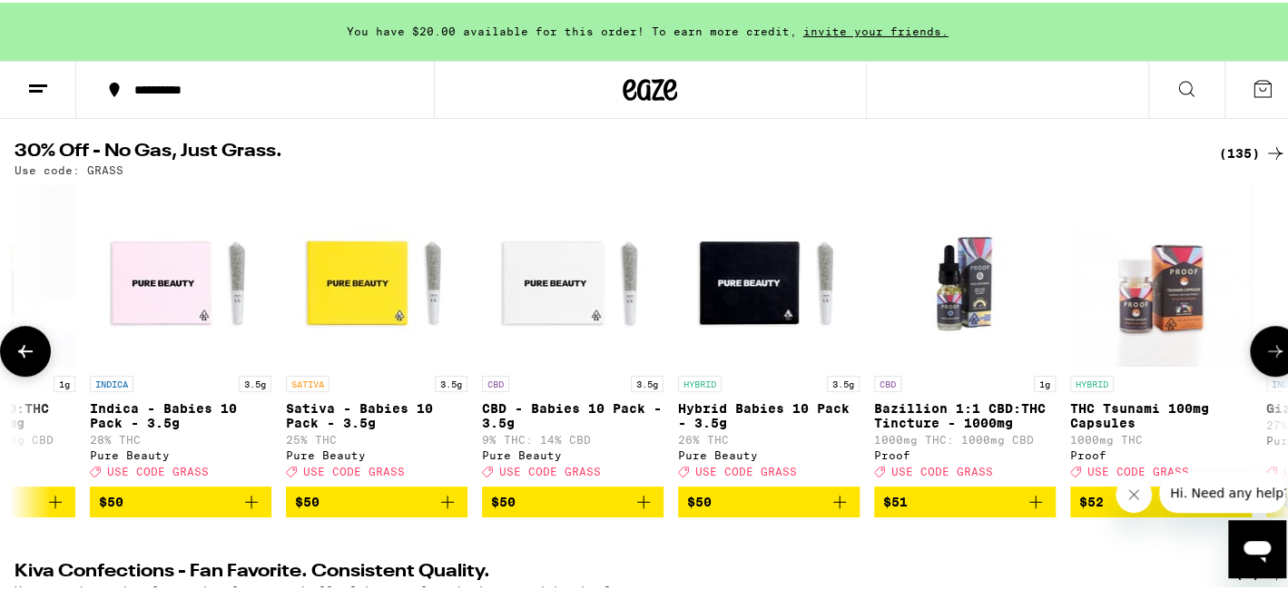
click at [440, 510] on icon "Add to bag" at bounding box center [448, 499] width 22 height 22
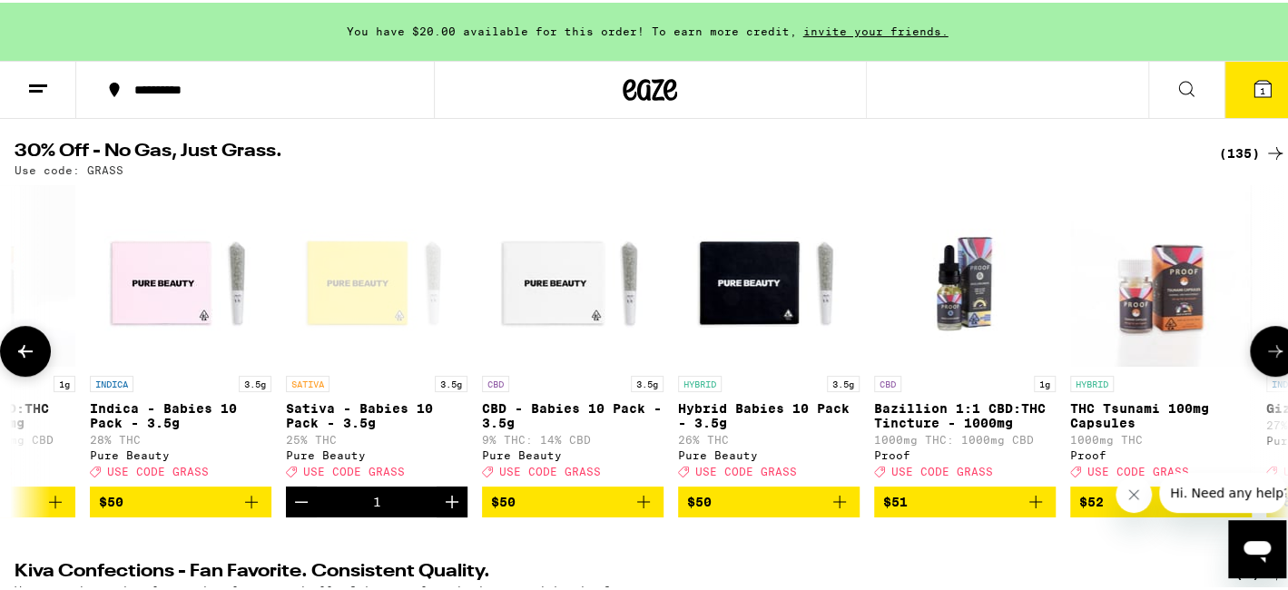
click at [299, 510] on icon "Decrement" at bounding box center [301, 499] width 22 height 22
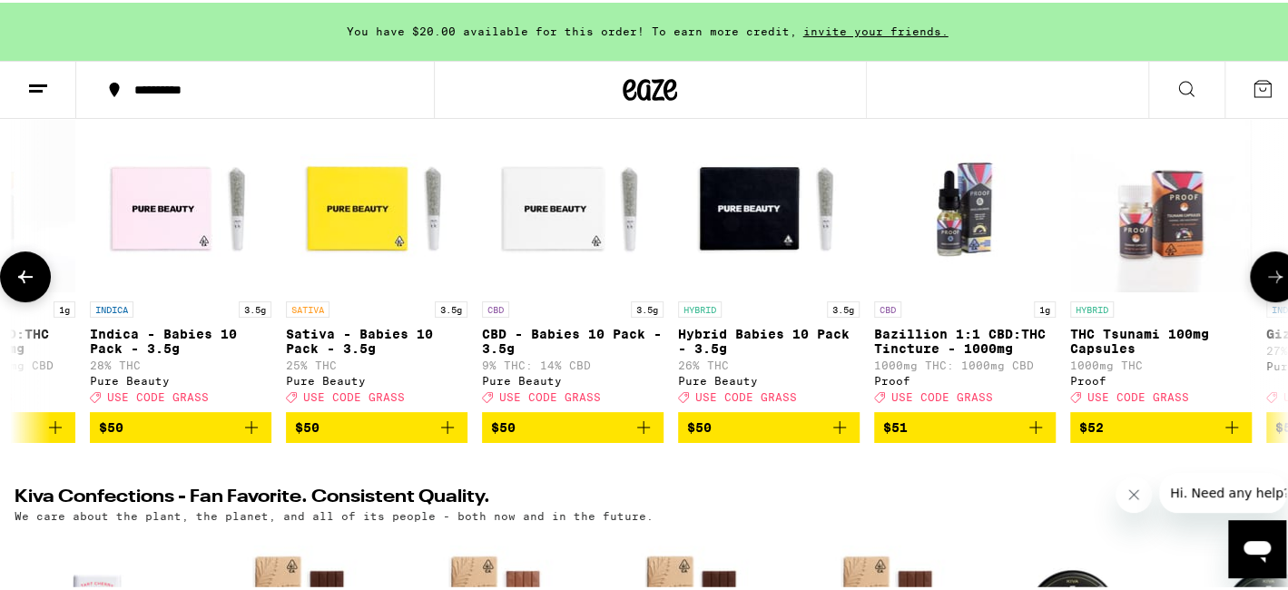
scroll to position [545, 0]
